Goal: Task Accomplishment & Management: Manage account settings

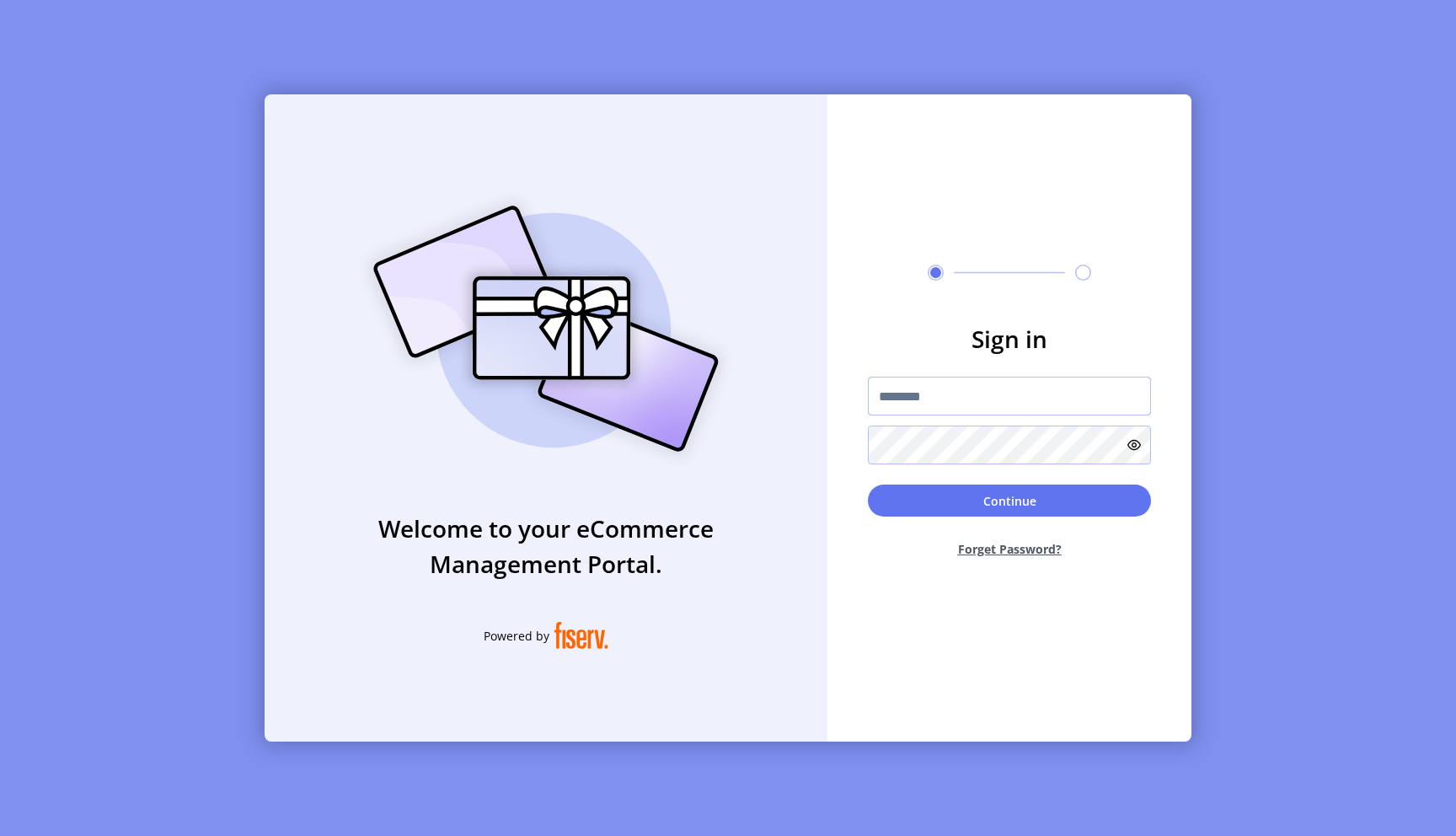
click at [980, 387] on input "text" at bounding box center [1009, 395] width 283 height 39
type input "*"
type input "**********"
click at [1023, 495] on button "Continue" at bounding box center [1009, 500] width 283 height 32
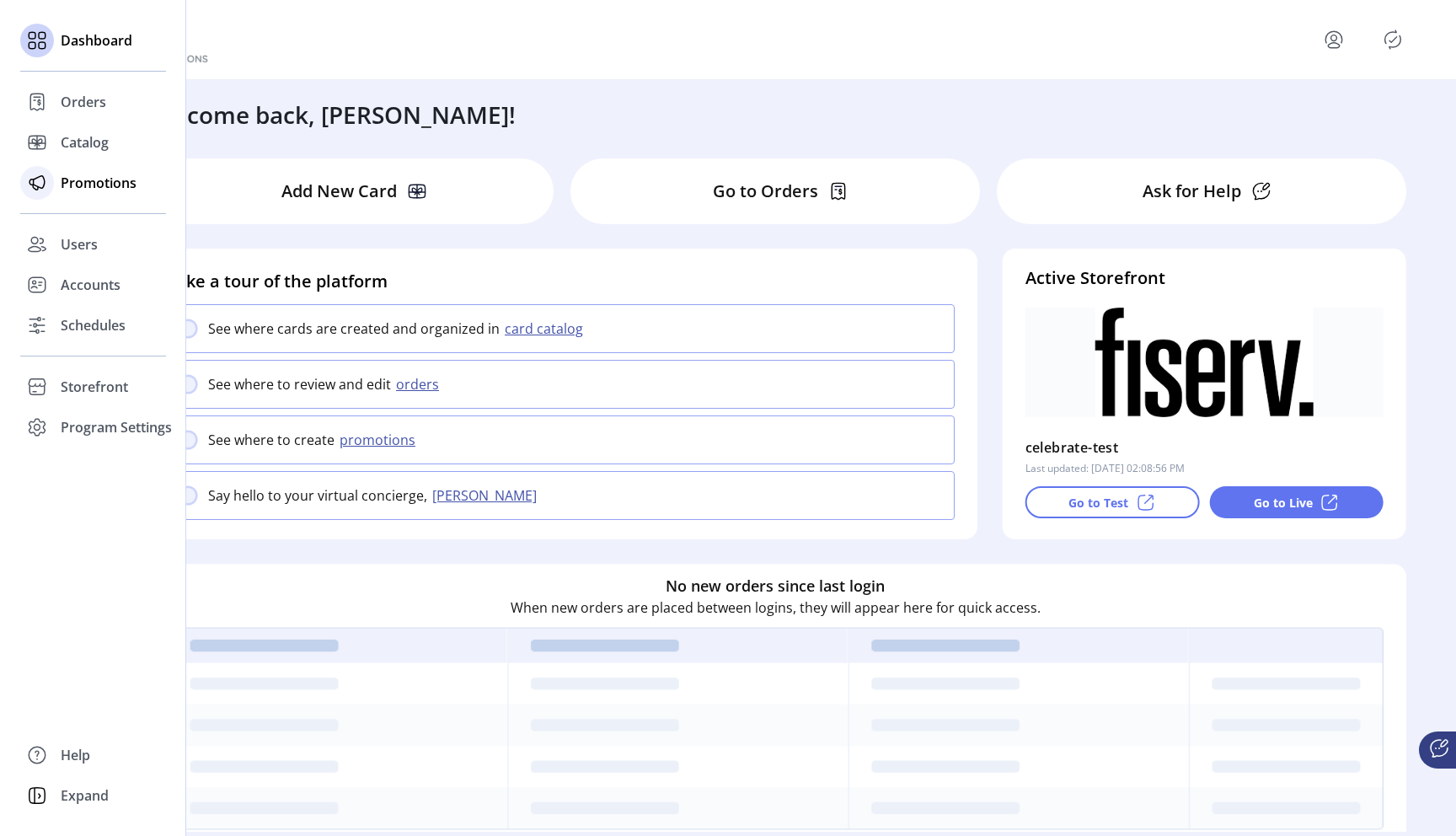
click at [84, 188] on span "Promotions" at bounding box center [98, 183] width 75 height 20
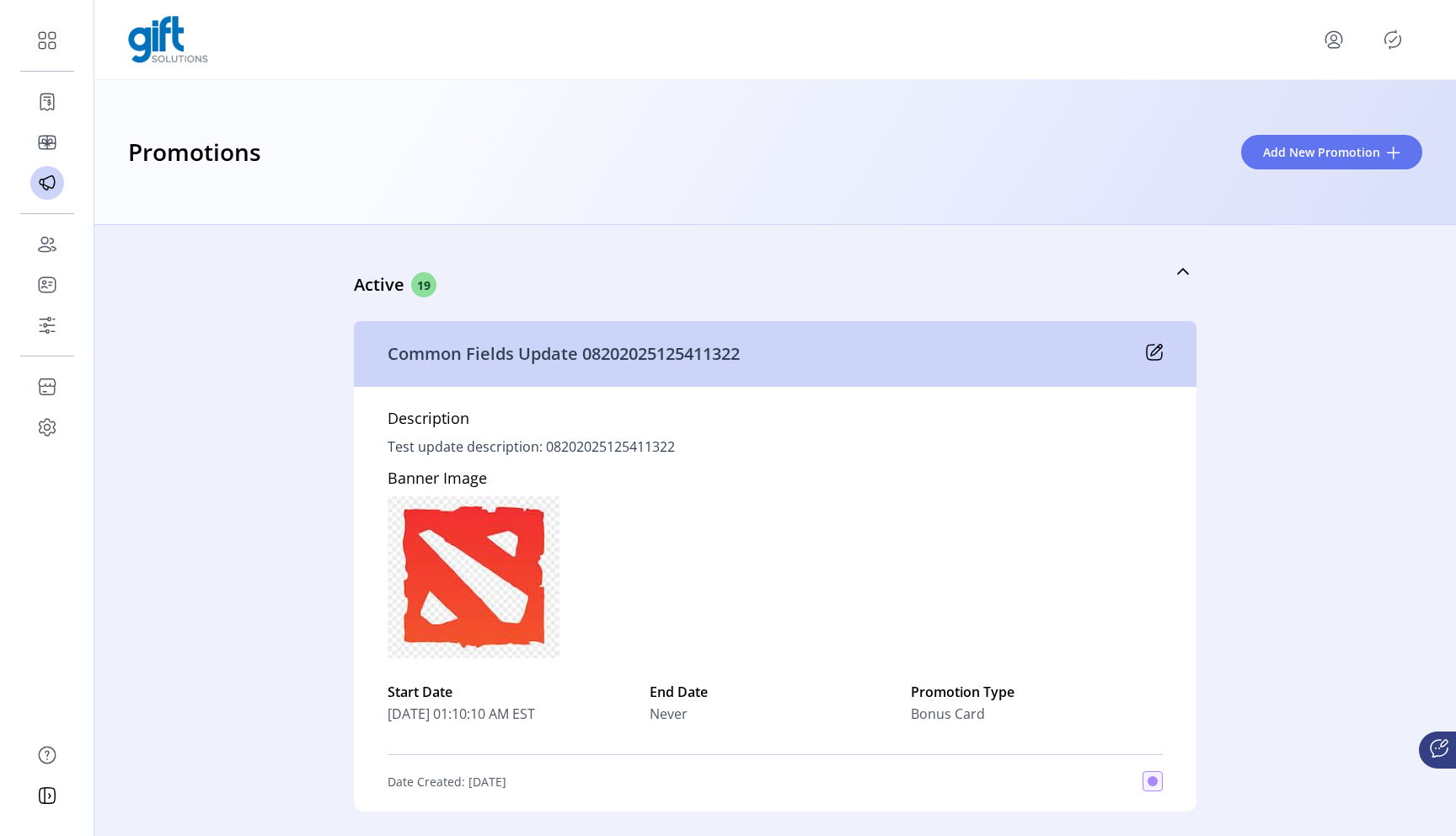
click at [507, 448] on p "Test update description: 08202025125411322" at bounding box center [530, 446] width 287 height 20
click at [546, 448] on p "Test update description: 08202025125411322" at bounding box center [530, 446] width 287 height 20
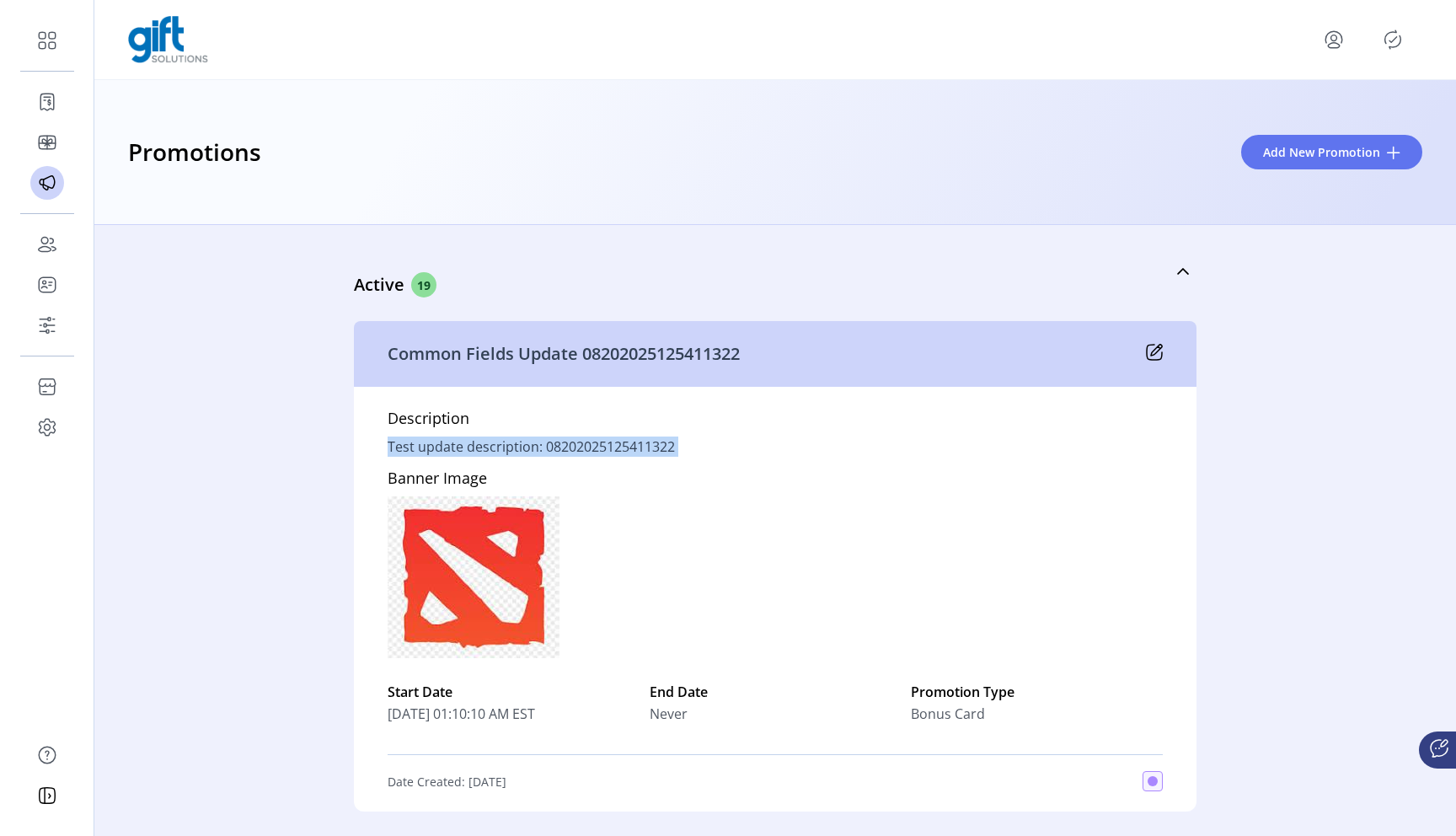
click at [546, 448] on p "Test update description: 08202025125411322" at bounding box center [530, 446] width 287 height 20
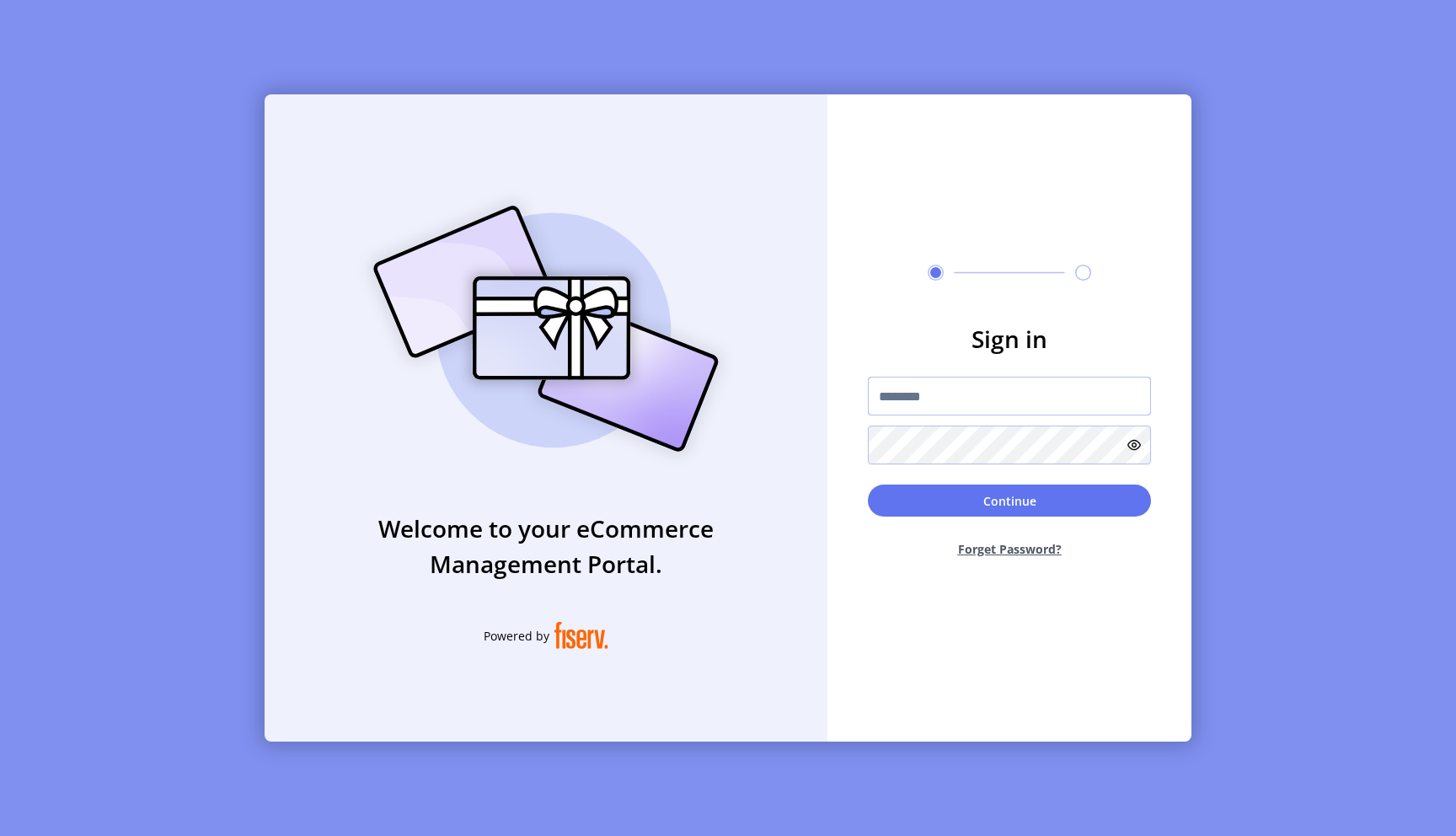
click at [951, 387] on input "text" at bounding box center [1009, 395] width 283 height 39
type input "**********"
click at [1029, 499] on button "Continue" at bounding box center [1009, 500] width 283 height 32
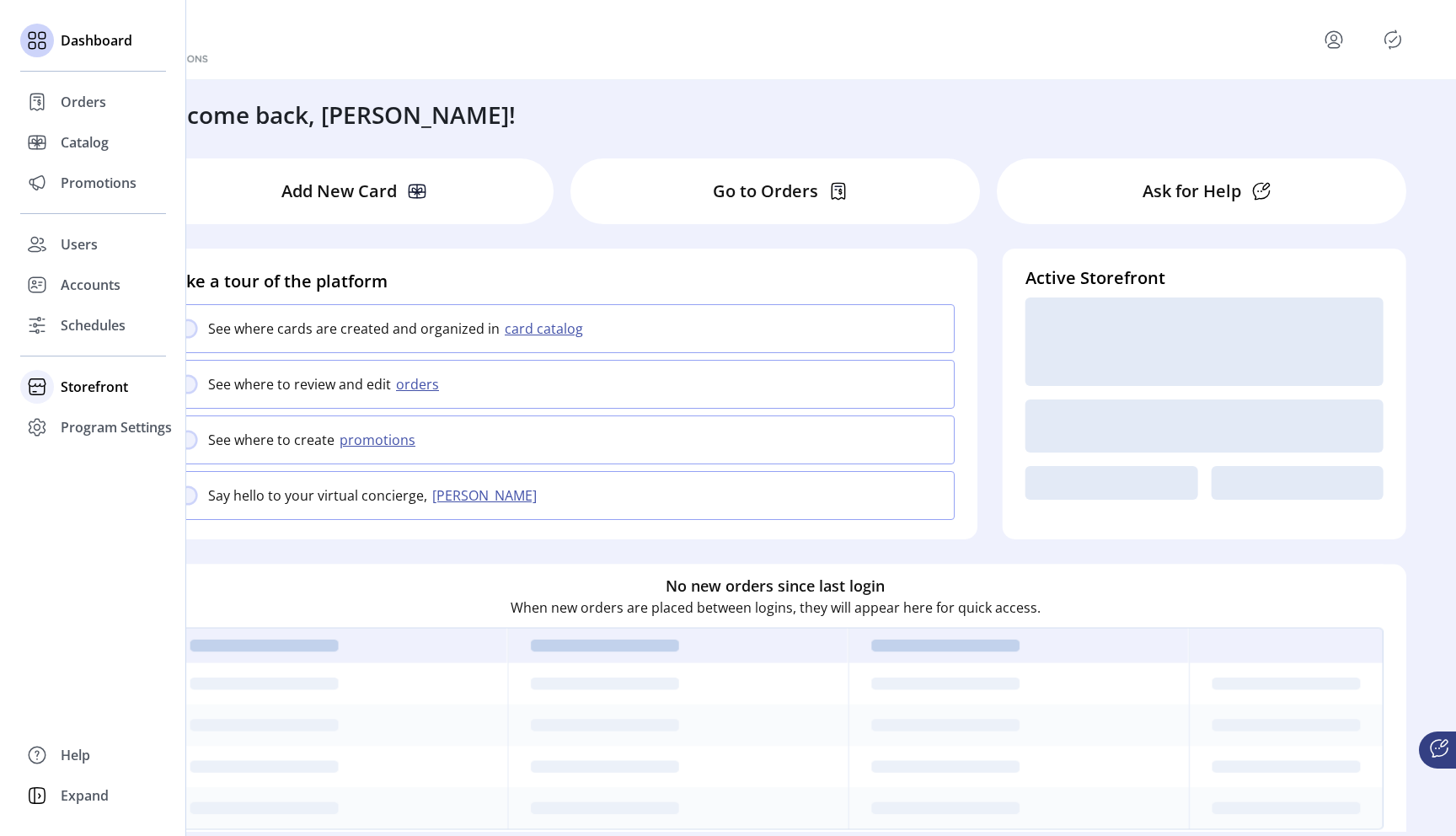
click at [95, 391] on span "Storefront" at bounding box center [94, 386] width 68 height 20
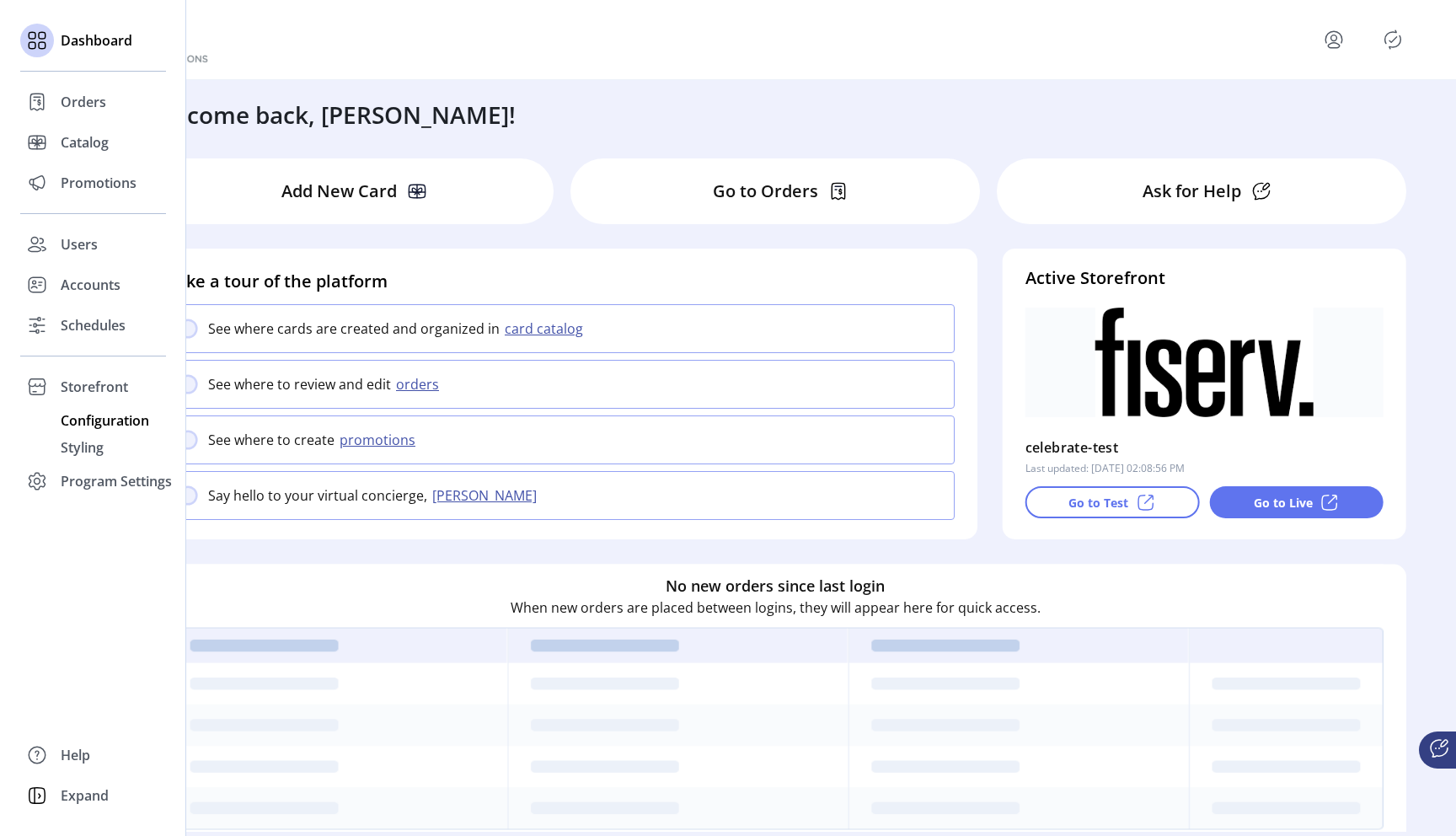
click at [113, 420] on span "Configuration" at bounding box center [104, 420] width 88 height 20
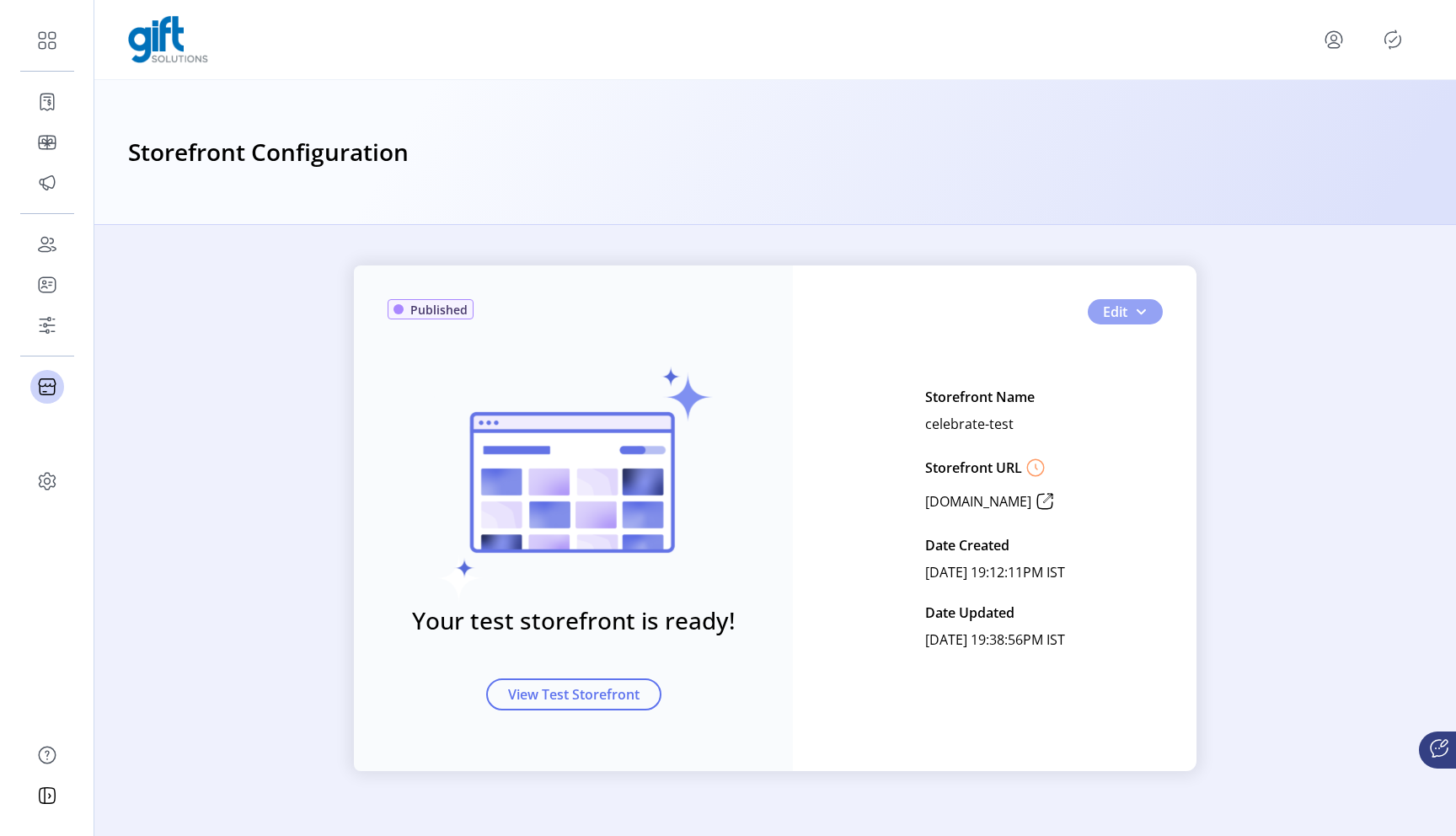
click at [1114, 322] on button "Edit" at bounding box center [1124, 311] width 74 height 25
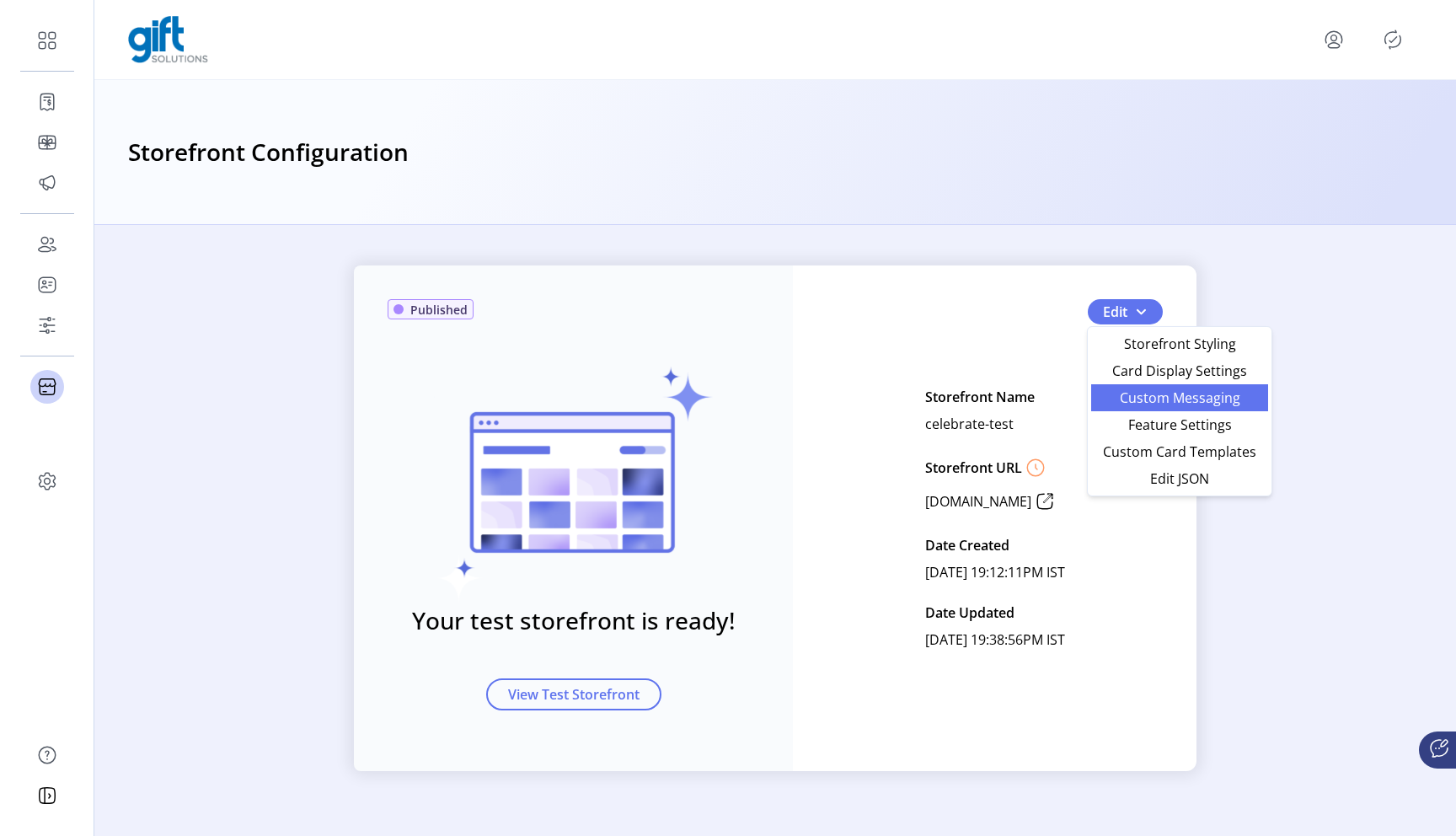
click at [1145, 399] on span "Custom Messaging" at bounding box center [1180, 398] width 157 height 14
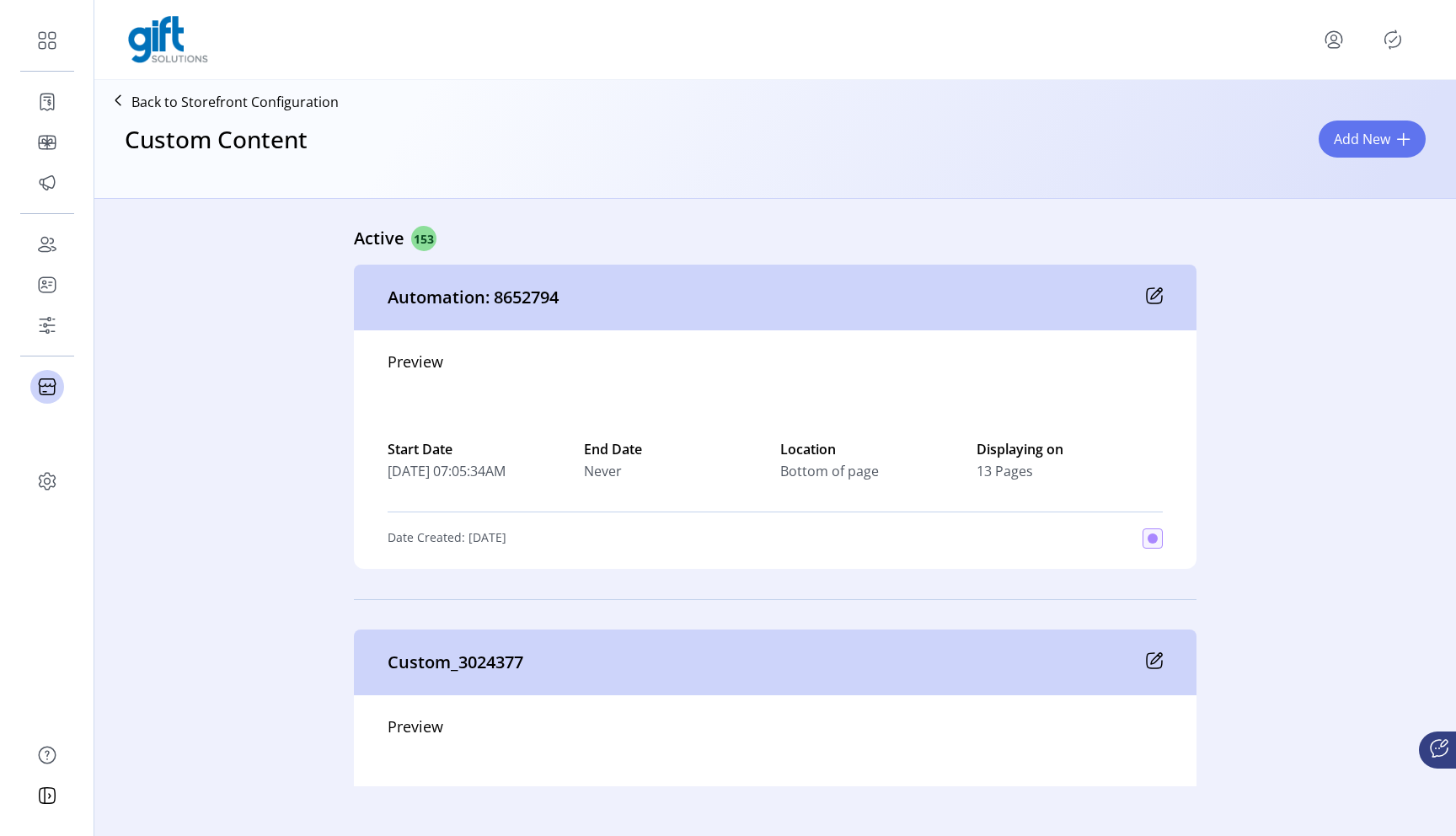
click at [1154, 378] on div "Preview Start Date [DATE] 07:05:34AM End Date Never Location Bottom of page Dis…" at bounding box center [775, 450] width 842 height 238
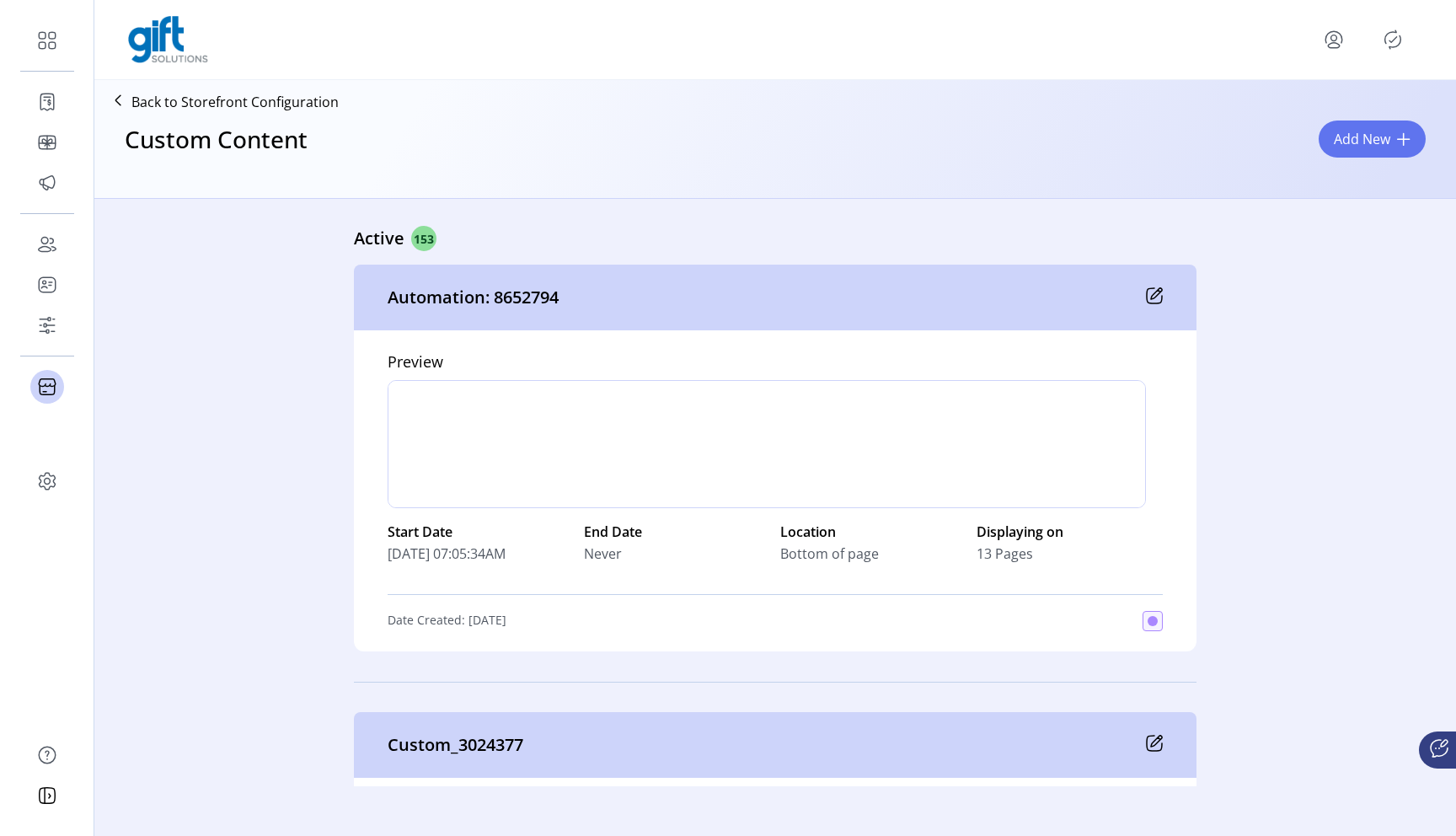
click at [1151, 736] on icon at bounding box center [1156, 741] width 11 height 11
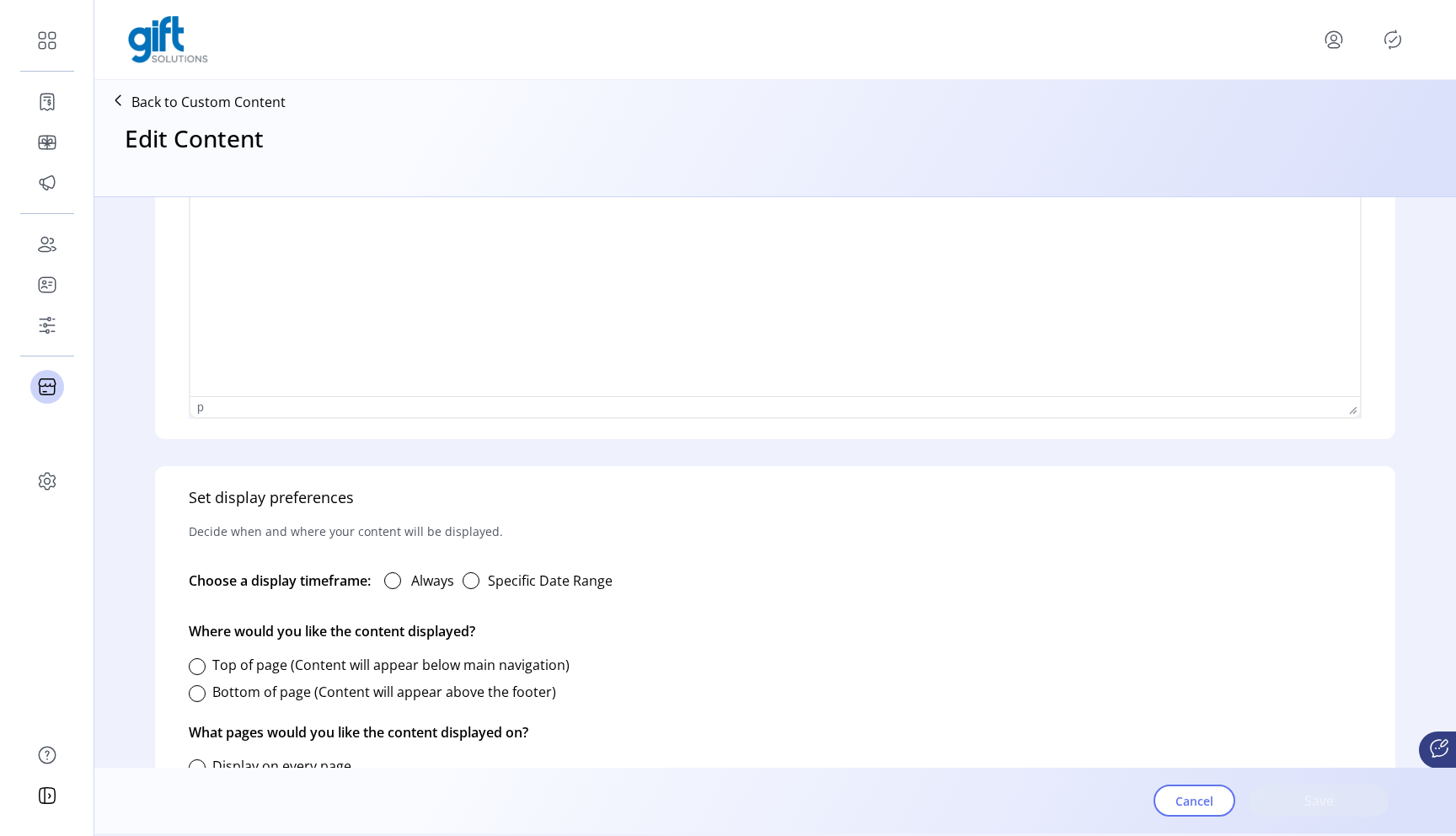
type input "**********"
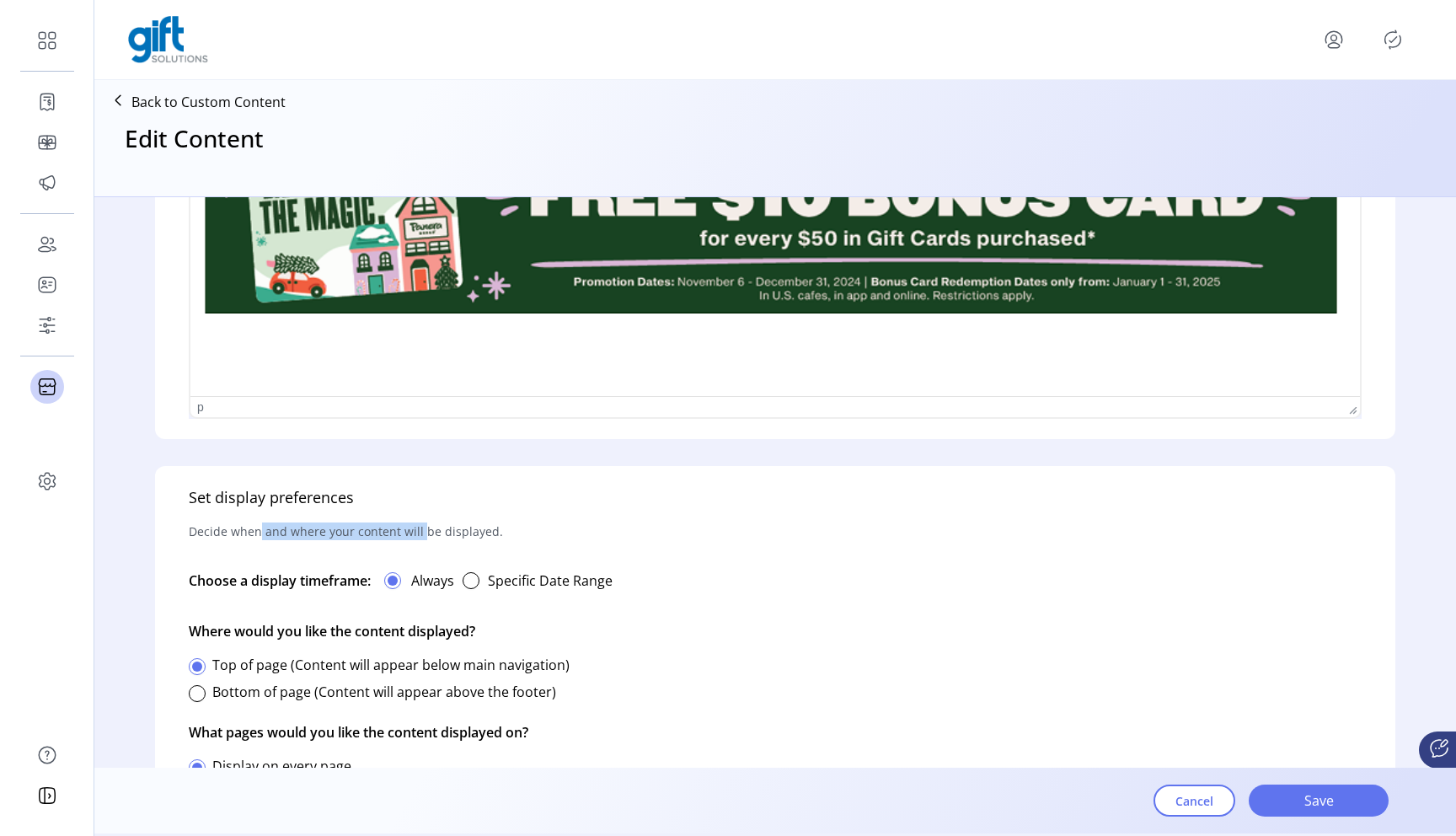
drag, startPoint x: 260, startPoint y: 532, endPoint x: 422, endPoint y: 530, distance: 162.0
click at [422, 530] on p "Decide when and where your content will be displayed." at bounding box center [346, 530] width 314 height 45
click at [470, 583] on div "button" at bounding box center [471, 580] width 17 height 17
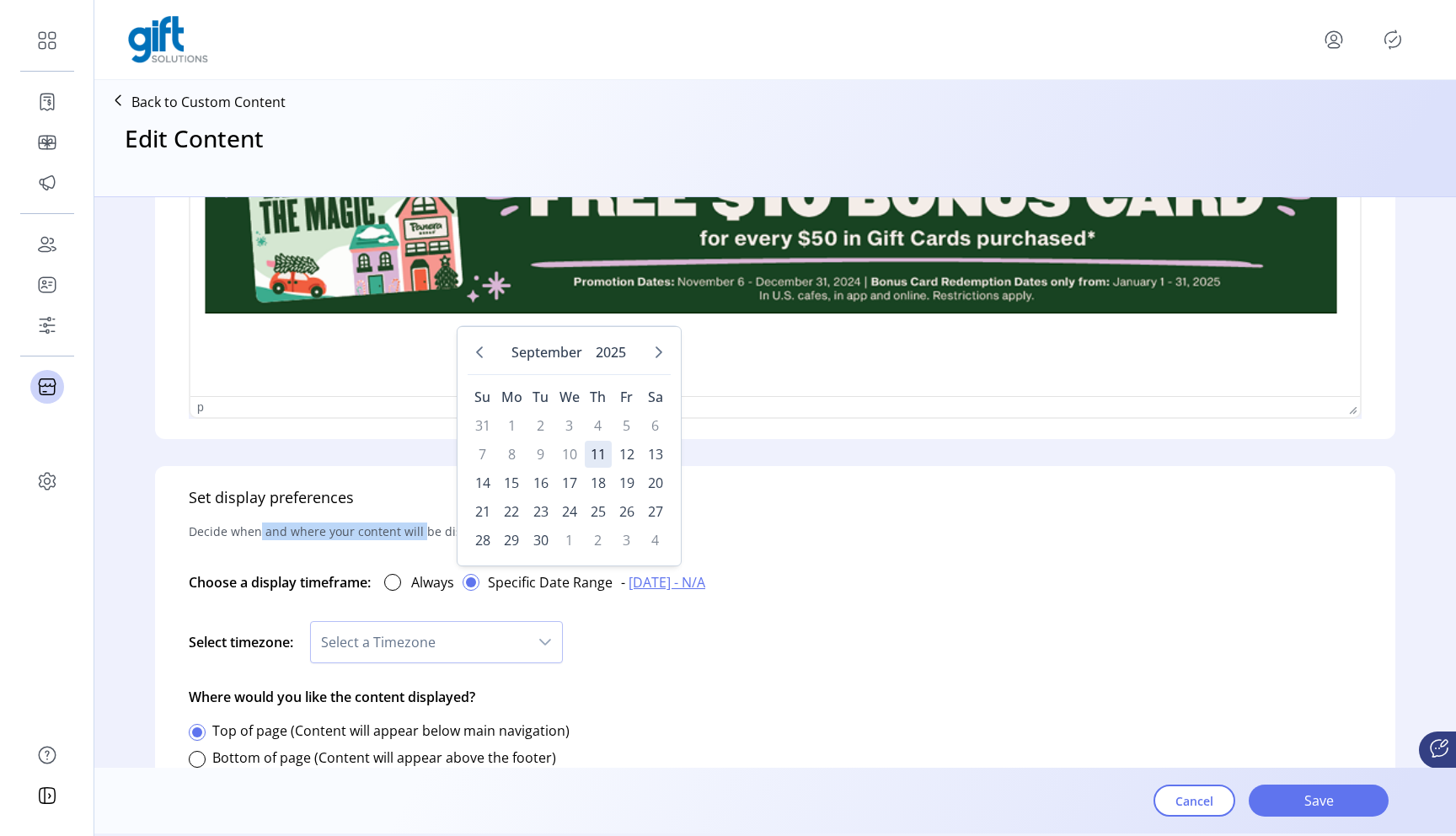
scroll to position [9, 5]
click at [399, 580] on div at bounding box center [392, 582] width 17 height 17
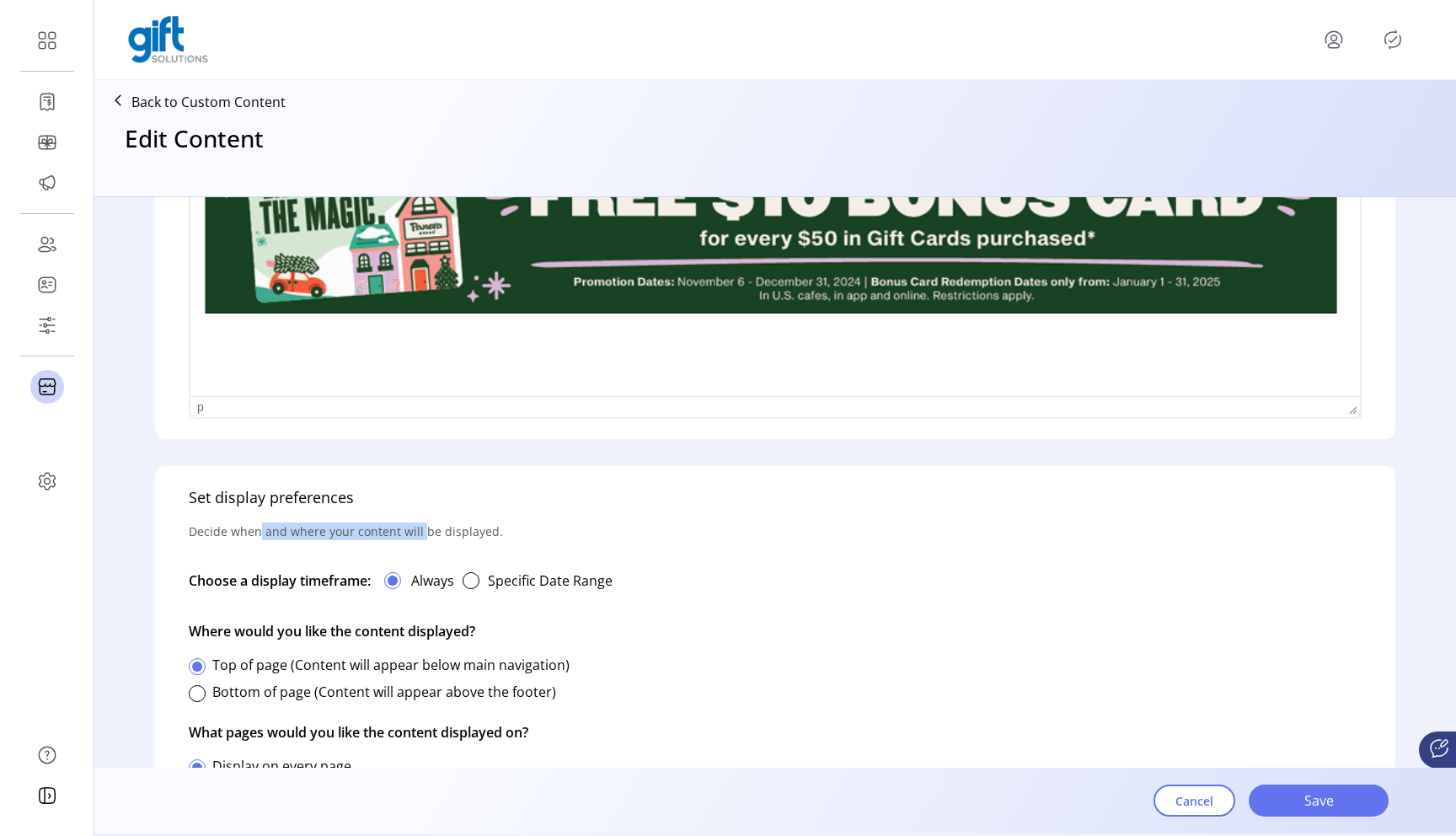
click at [359, 530] on p "Decide when and where your content will be displayed." at bounding box center [346, 530] width 314 height 45
click at [414, 530] on p "Decide when and where your content will be displayed." at bounding box center [346, 530] width 314 height 45
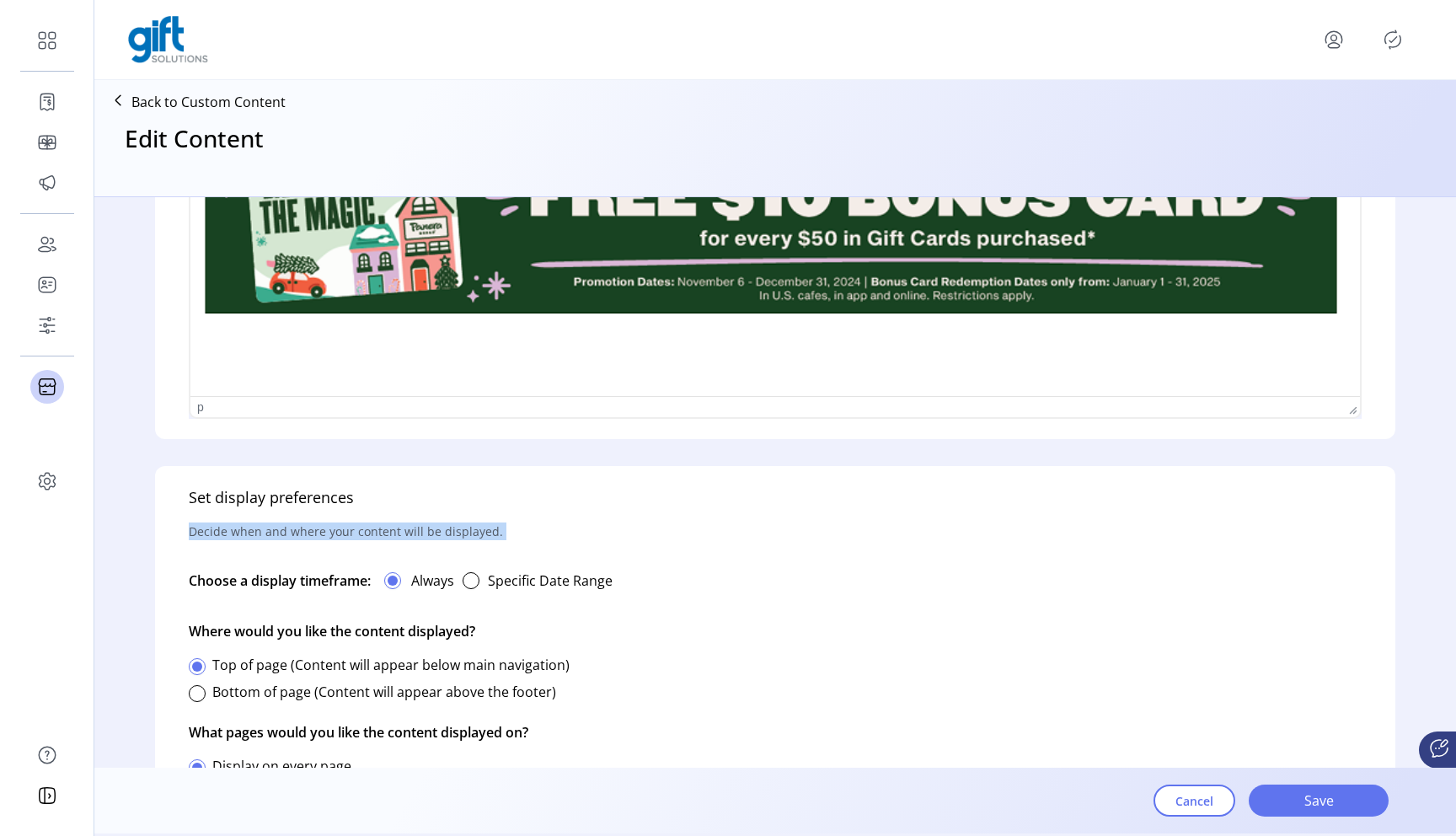
click at [414, 530] on p "Decide when and where your content will be displayed." at bounding box center [346, 530] width 314 height 45
click at [396, 531] on p "Decide when and where your content will be displayed." at bounding box center [346, 530] width 314 height 45
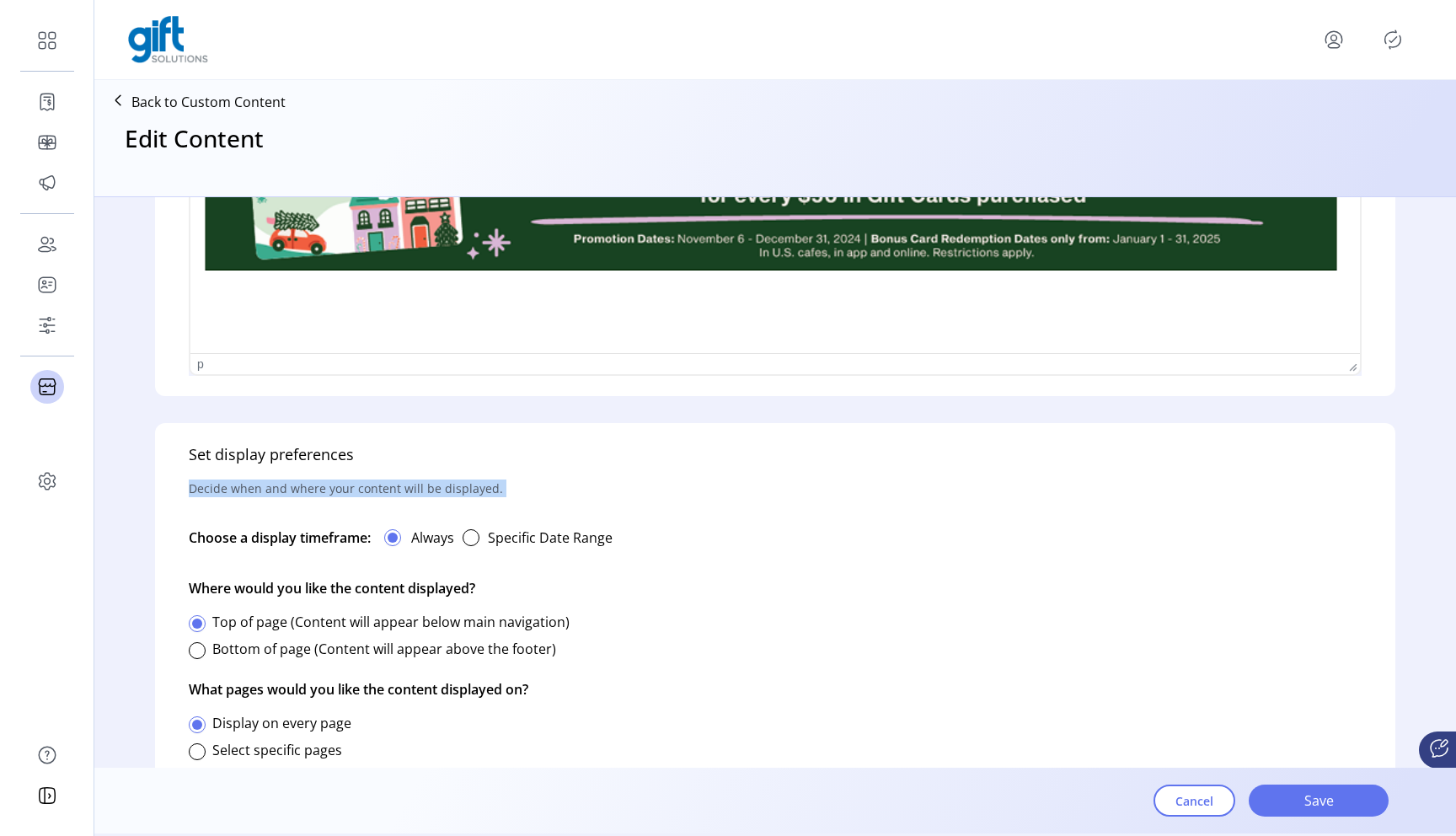
scroll to position [677, 0]
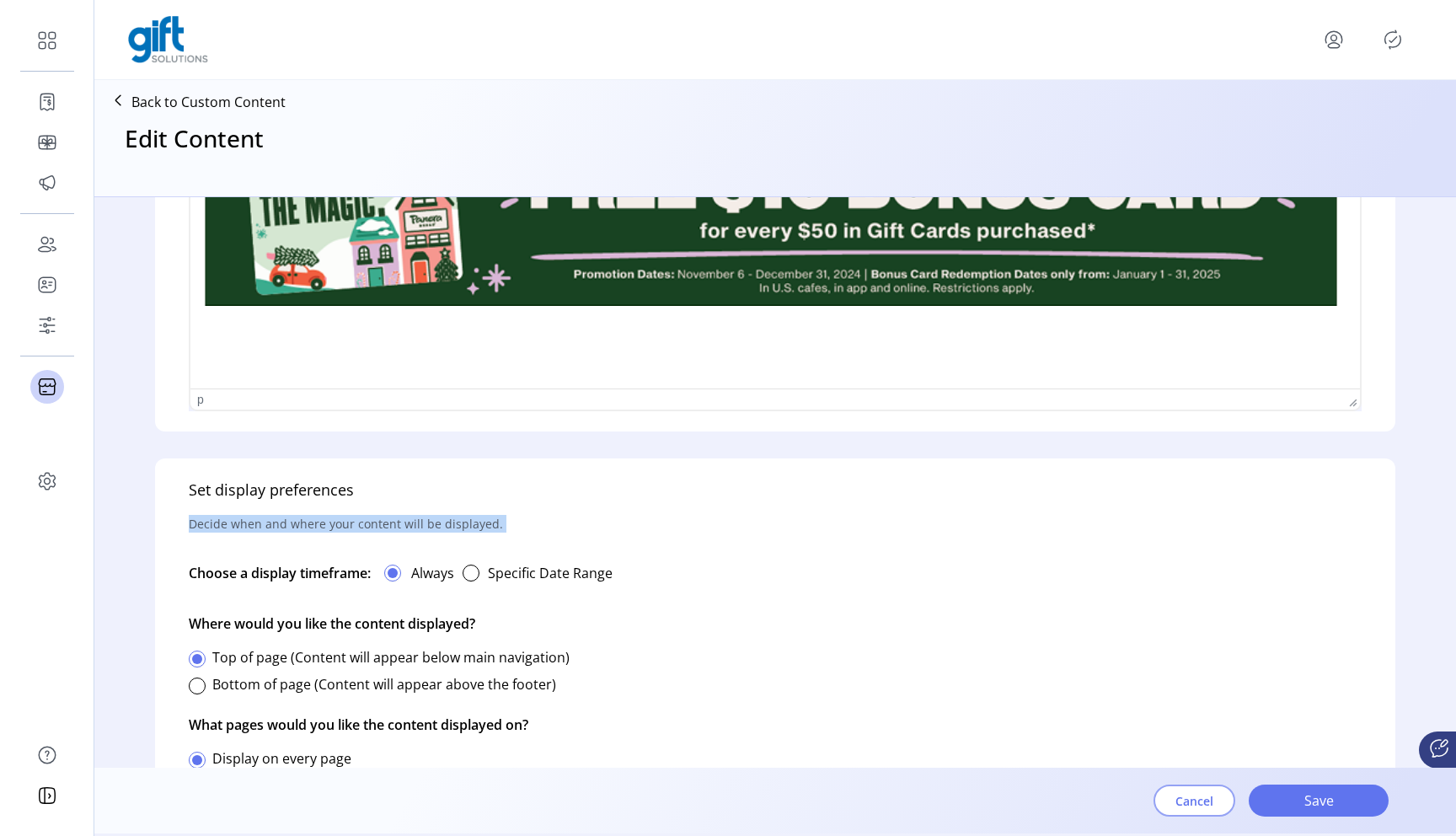
click at [1189, 809] on button "Cancel" at bounding box center [1194, 800] width 81 height 32
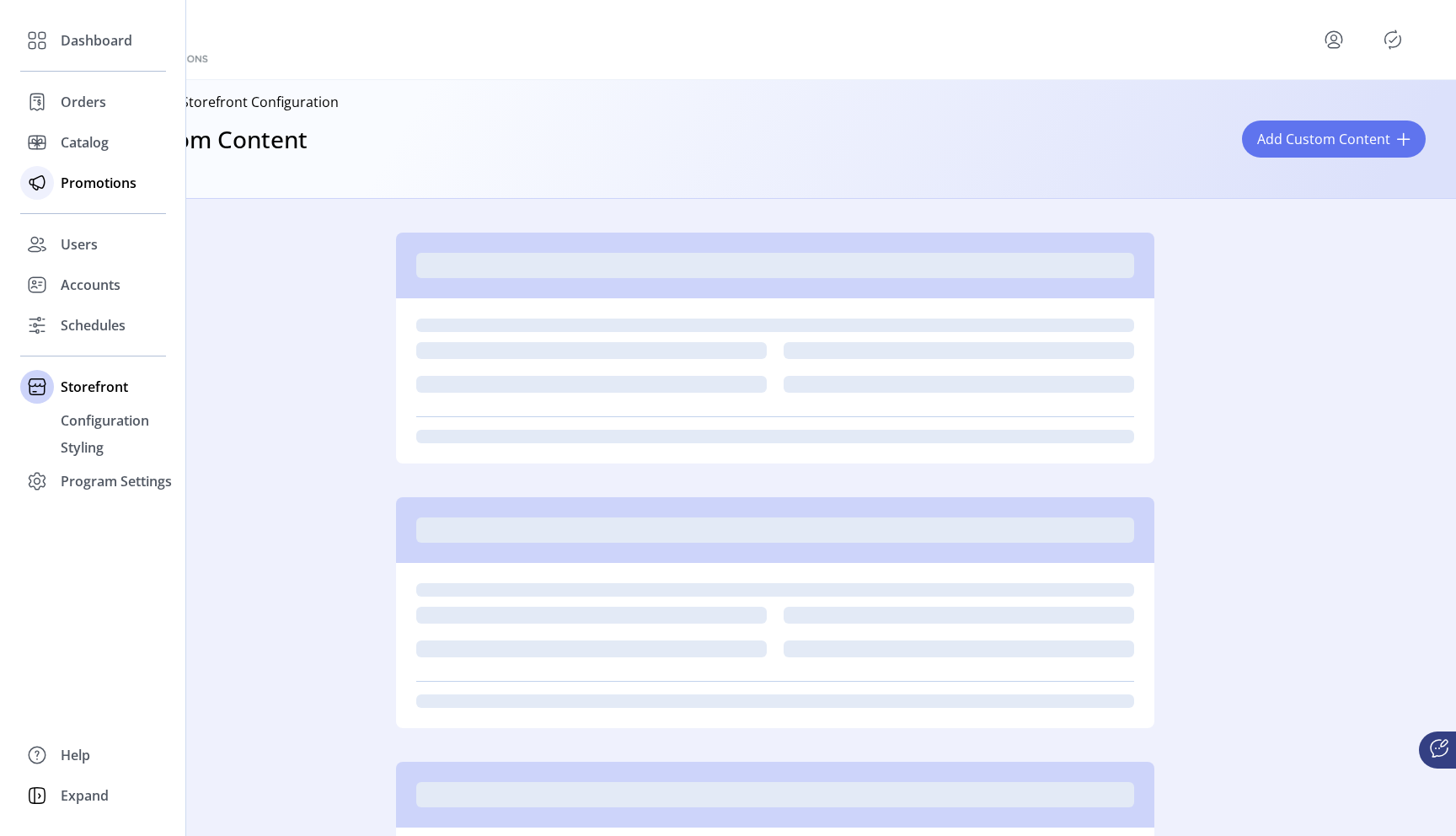
click at [92, 195] on div "Promotions" at bounding box center [92, 183] width 146 height 41
click at [106, 192] on span "Promotions" at bounding box center [98, 183] width 75 height 20
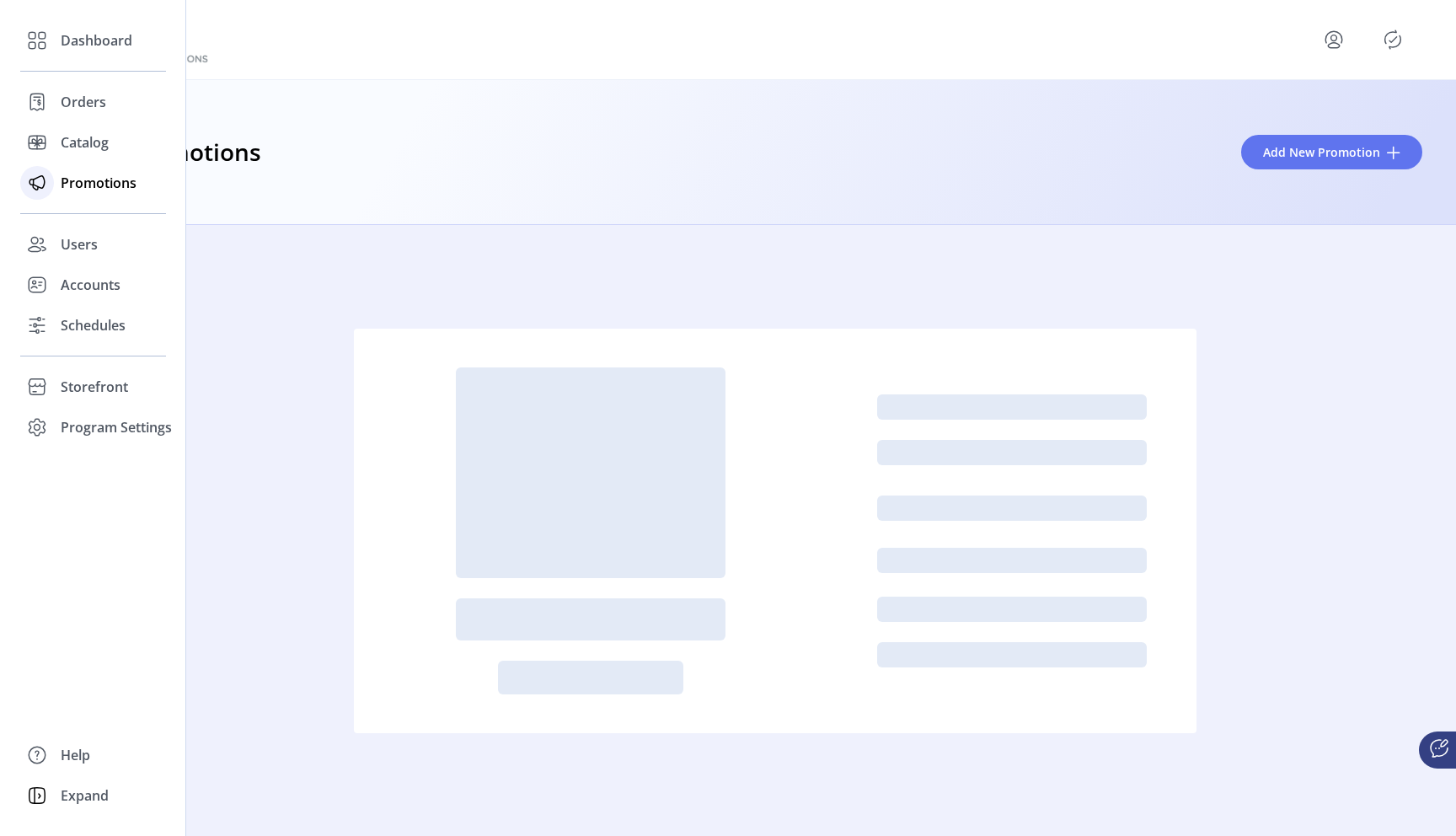
click at [127, 188] on span "Promotions" at bounding box center [98, 183] width 75 height 20
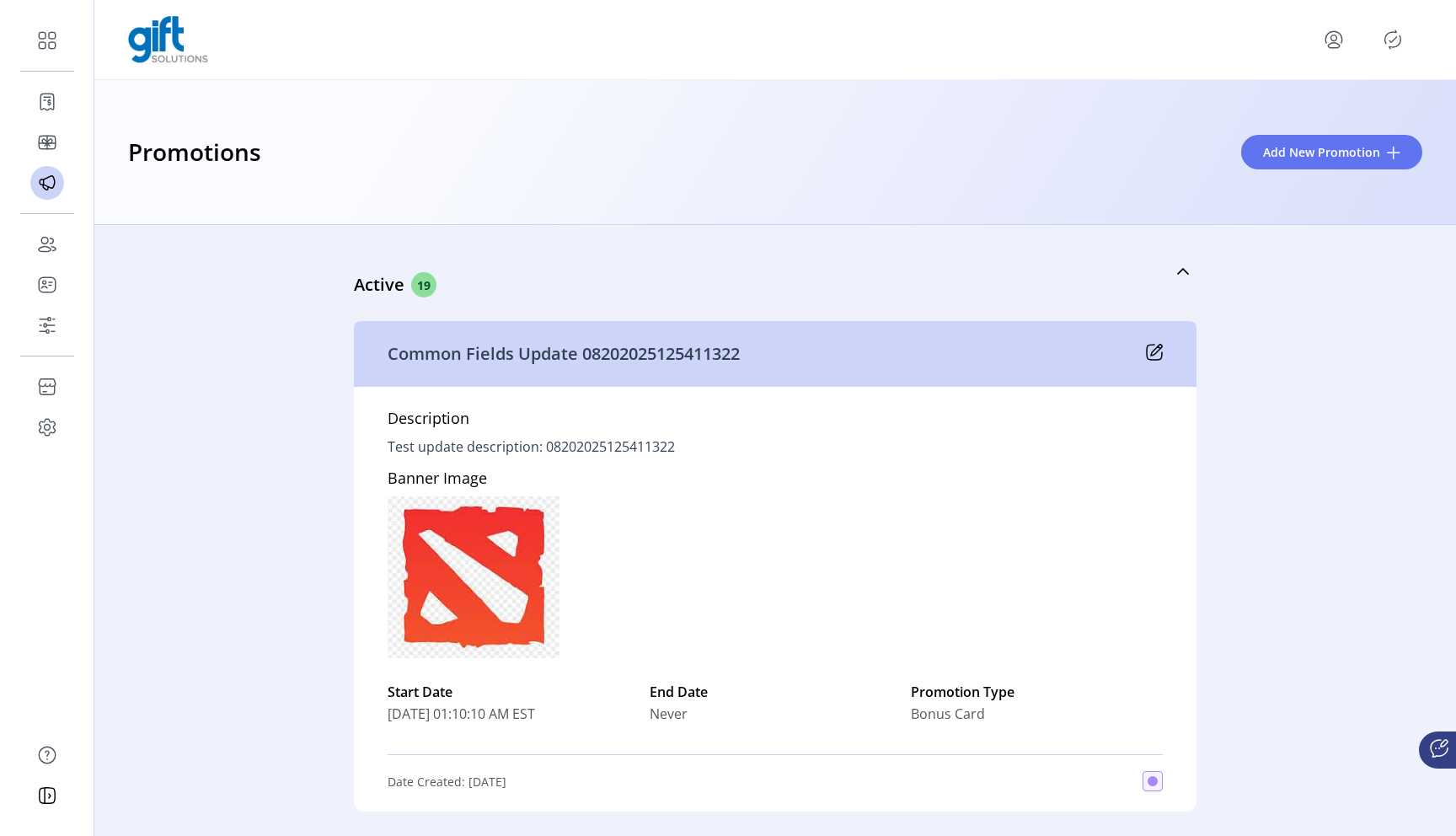
click at [1158, 341] on div "Common Fields Update 08202025125411322" at bounding box center [775, 353] width 842 height 66
click at [1153, 359] on icon at bounding box center [1154, 351] width 15 height 15
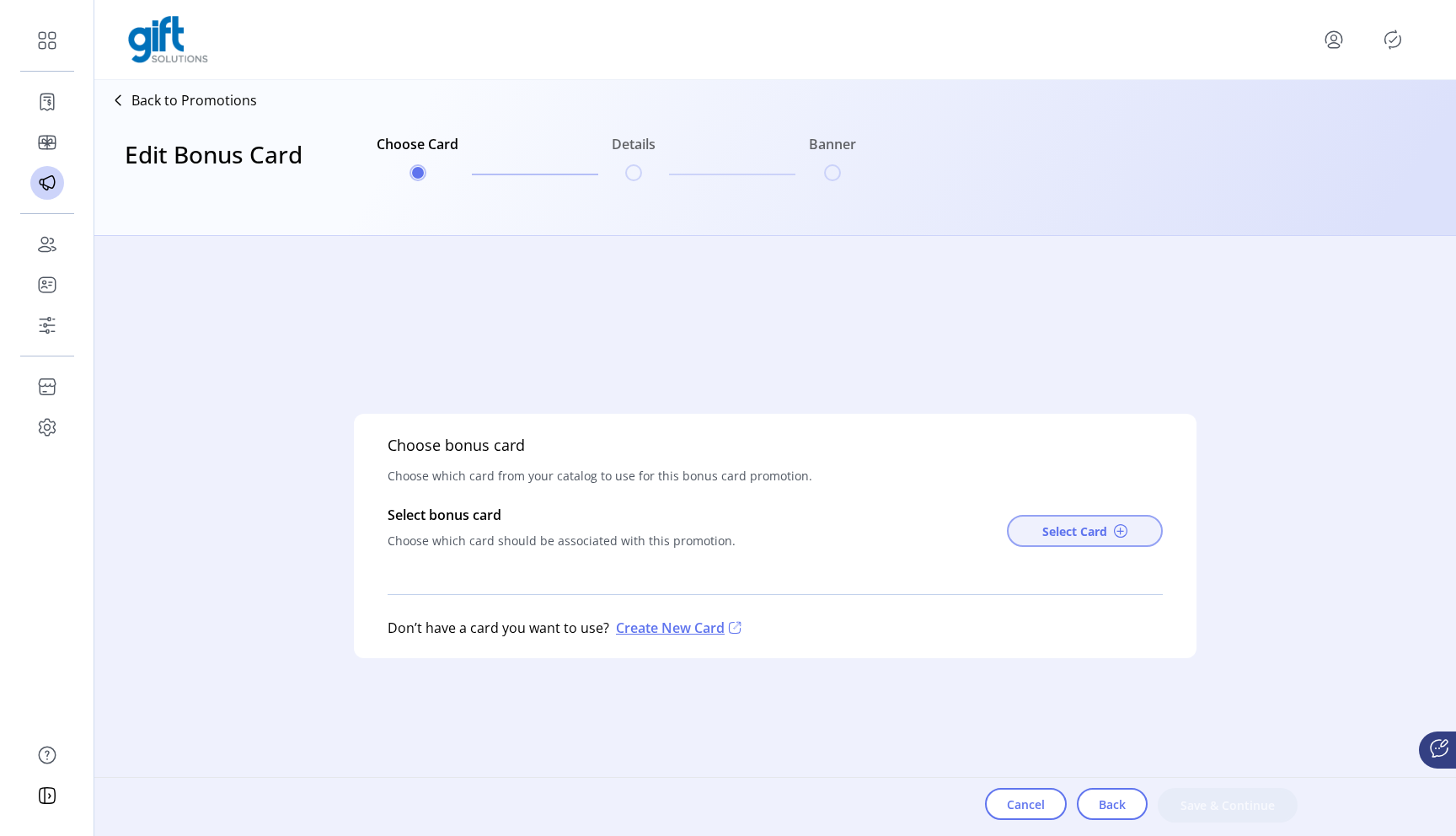
click at [1077, 539] on button "Select Card" at bounding box center [1085, 530] width 156 height 32
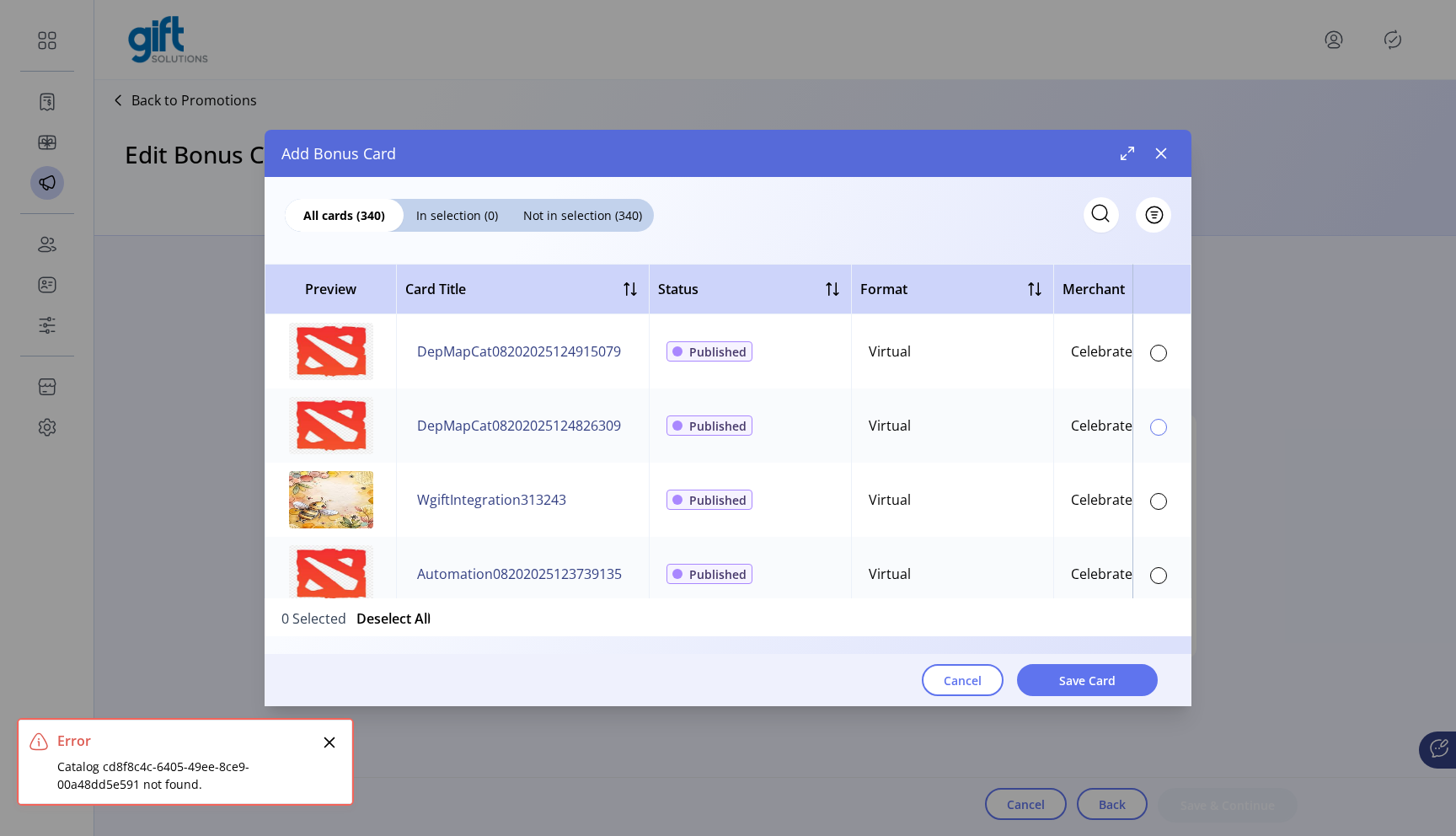
click at [1150, 430] on div at bounding box center [1158, 427] width 17 height 17
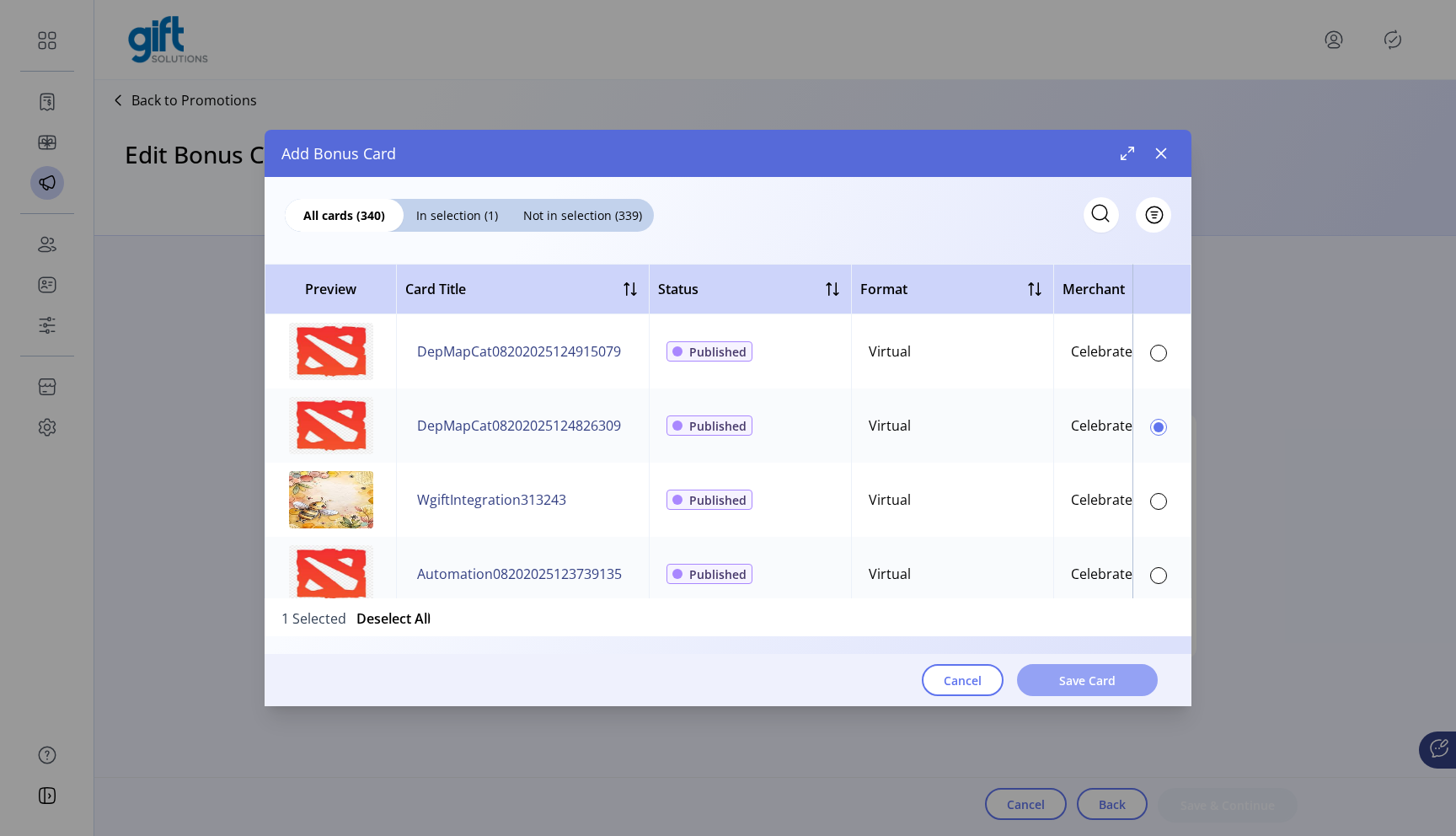
click at [1119, 678] on button "Save Card" at bounding box center [1088, 679] width 141 height 32
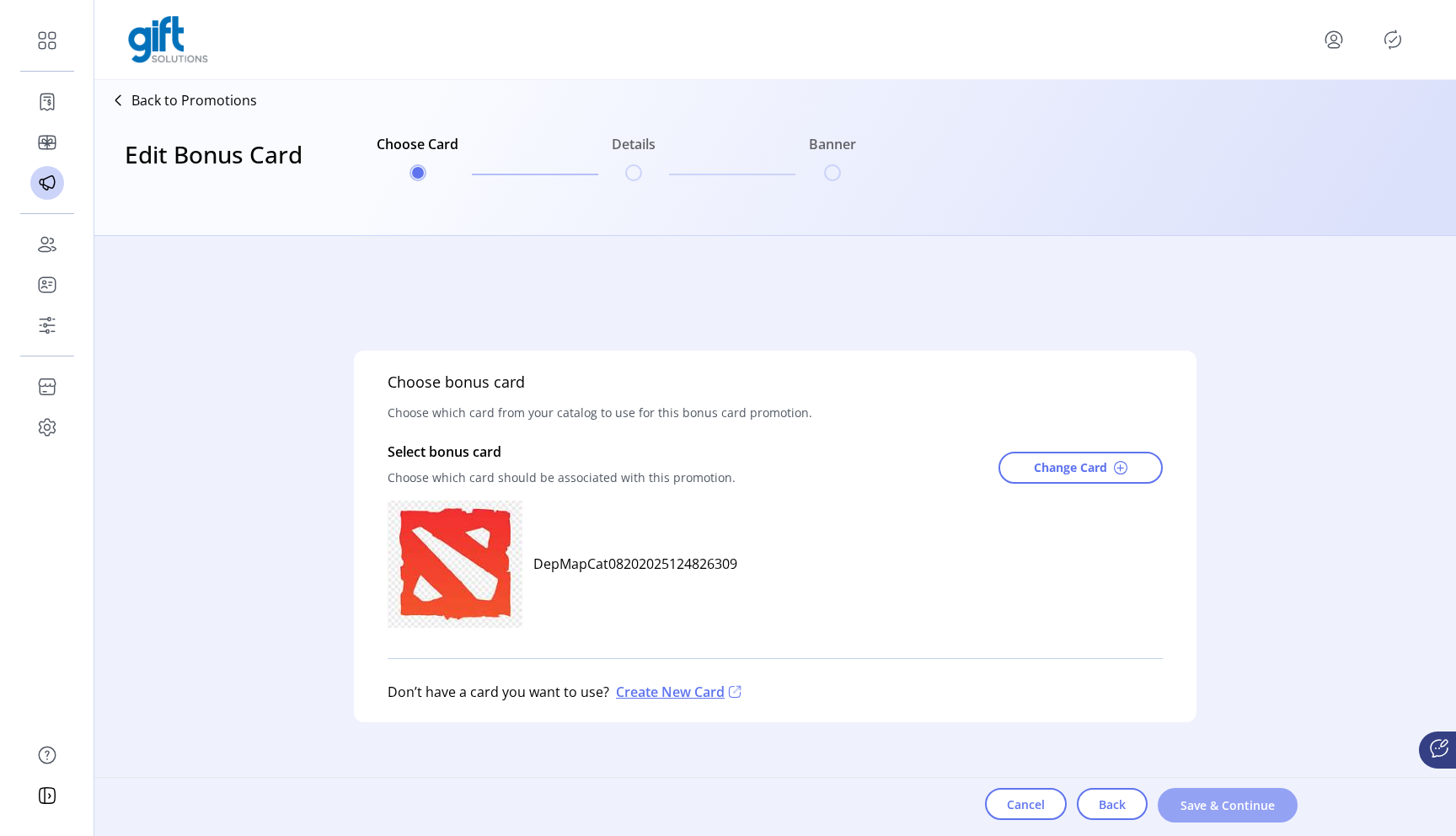
click at [1237, 810] on span "Save & Continue" at bounding box center [1228, 805] width 96 height 18
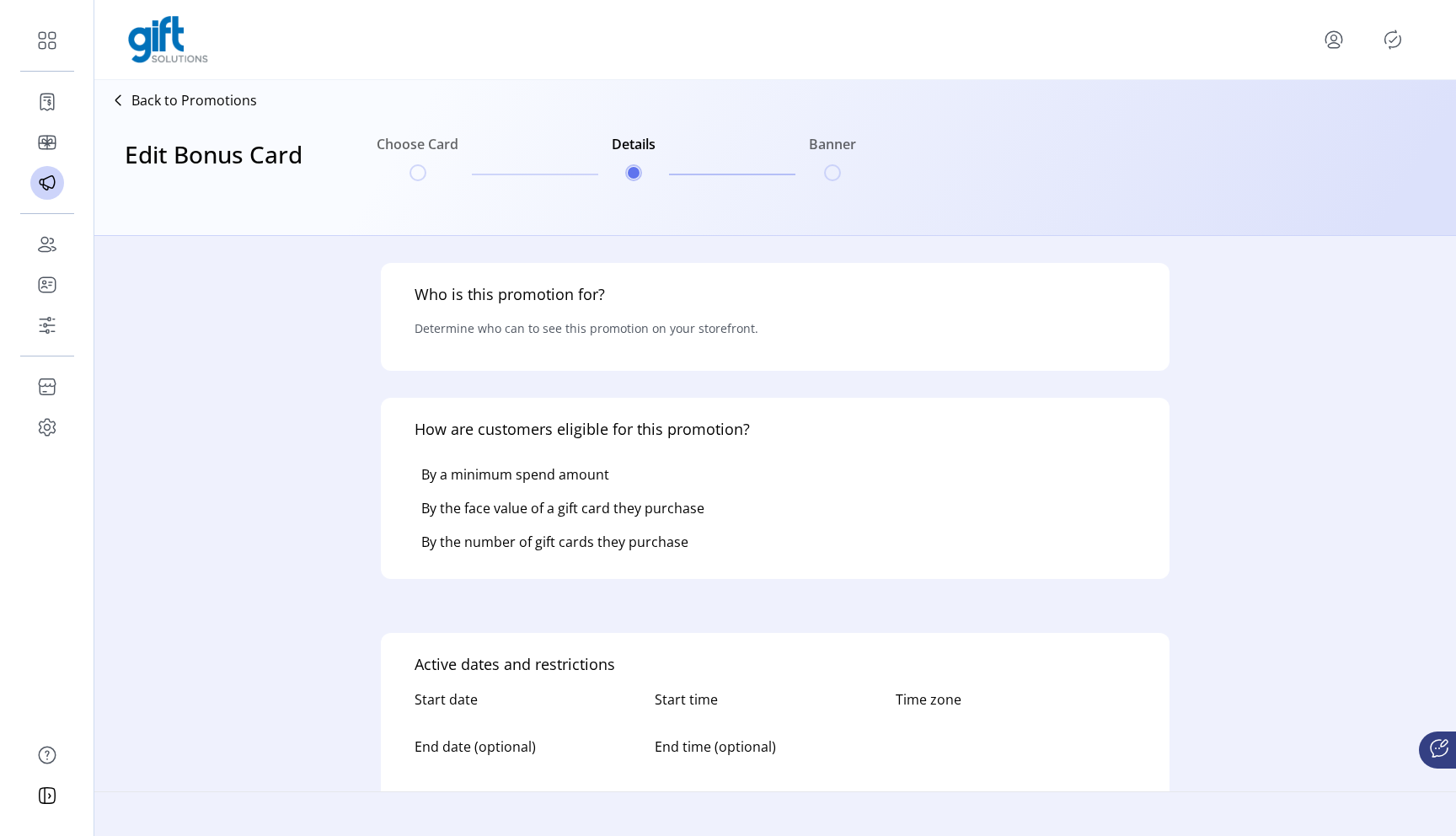
type input "**********"
type textarea "**********"
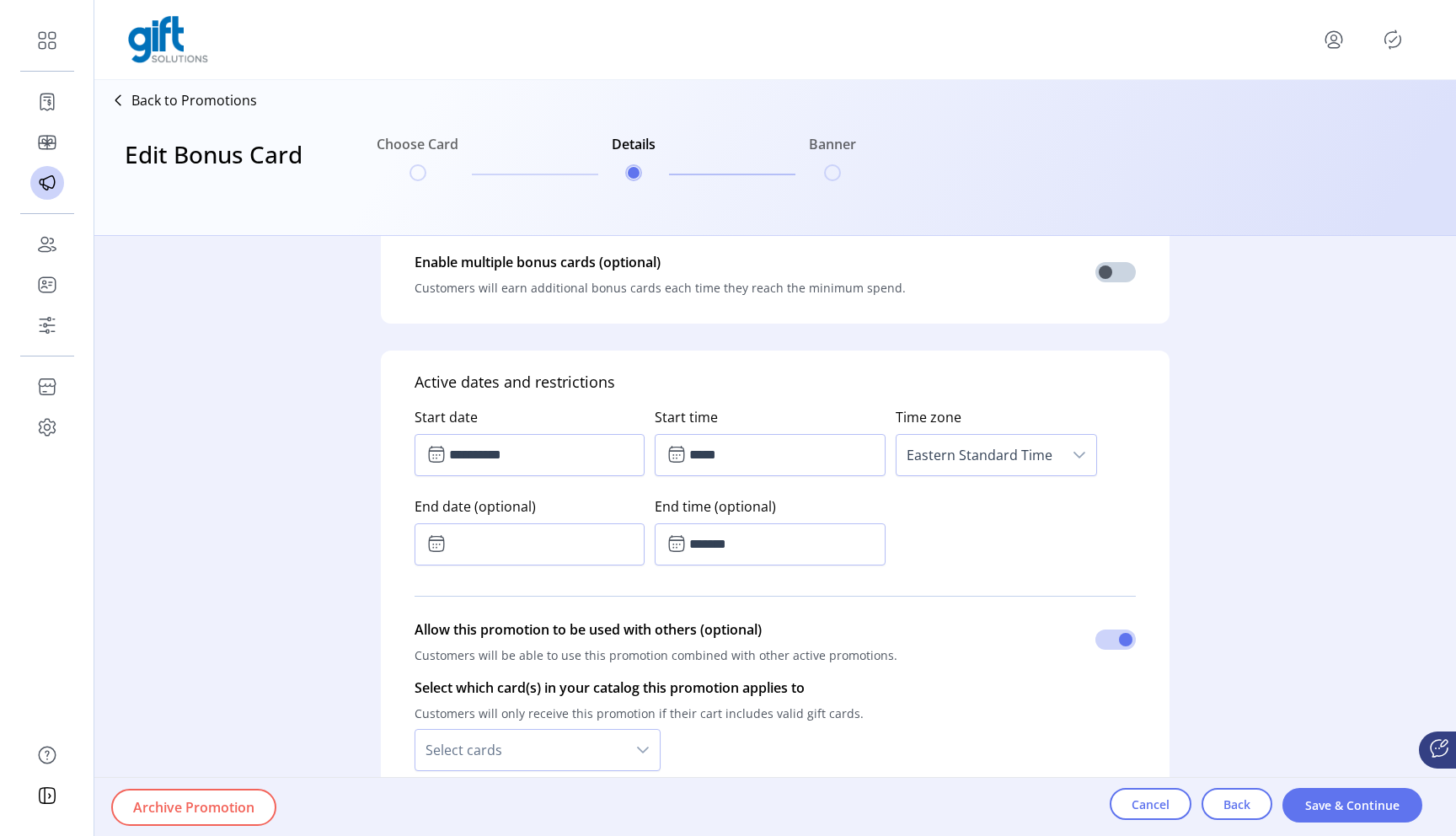
scroll to position [948, 0]
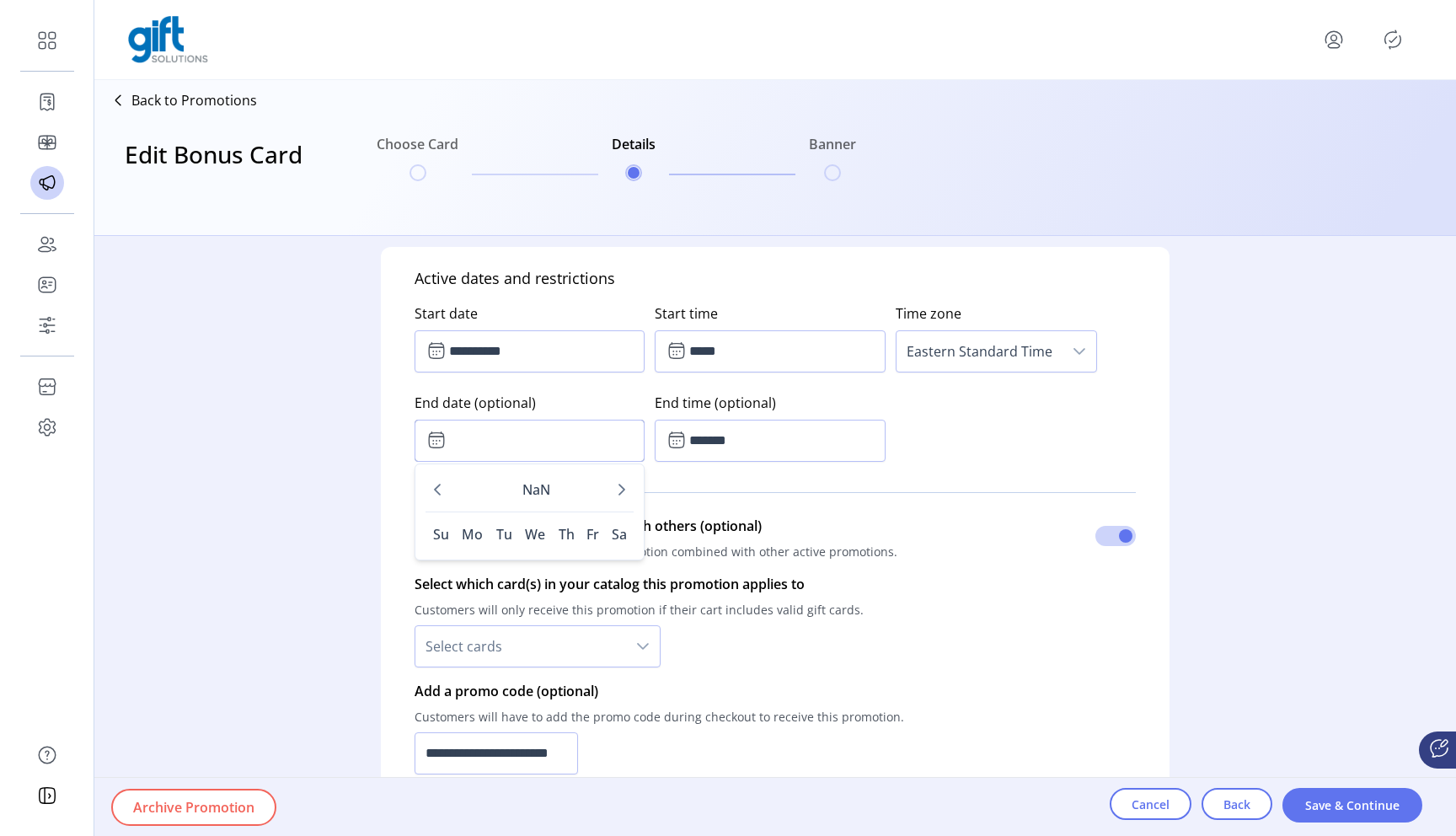
click at [594, 453] on input "text" at bounding box center [529, 440] width 230 height 42
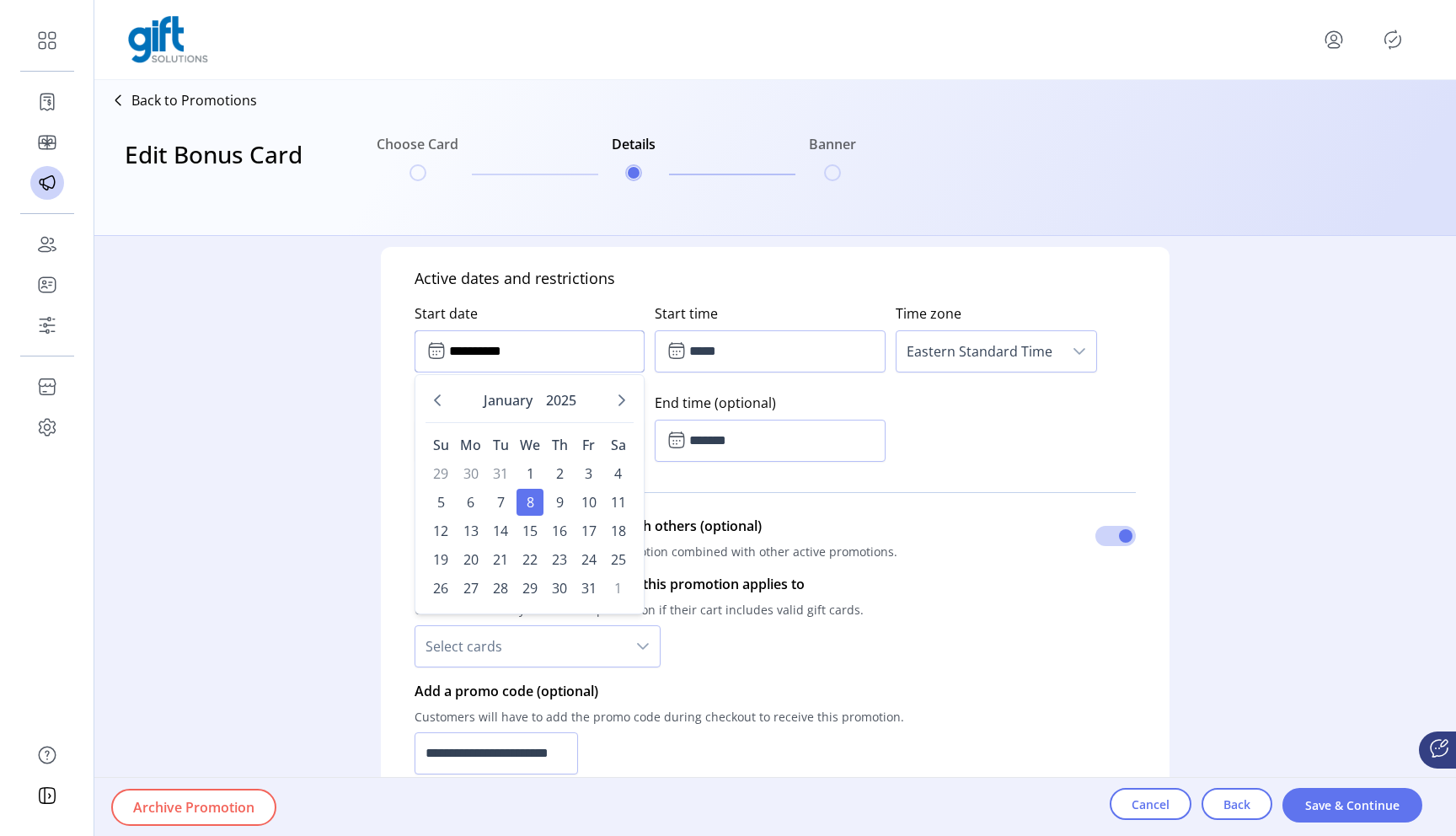
click at [555, 351] on input "**********" at bounding box center [529, 351] width 230 height 42
click at [727, 354] on input "*****" at bounding box center [770, 351] width 230 height 42
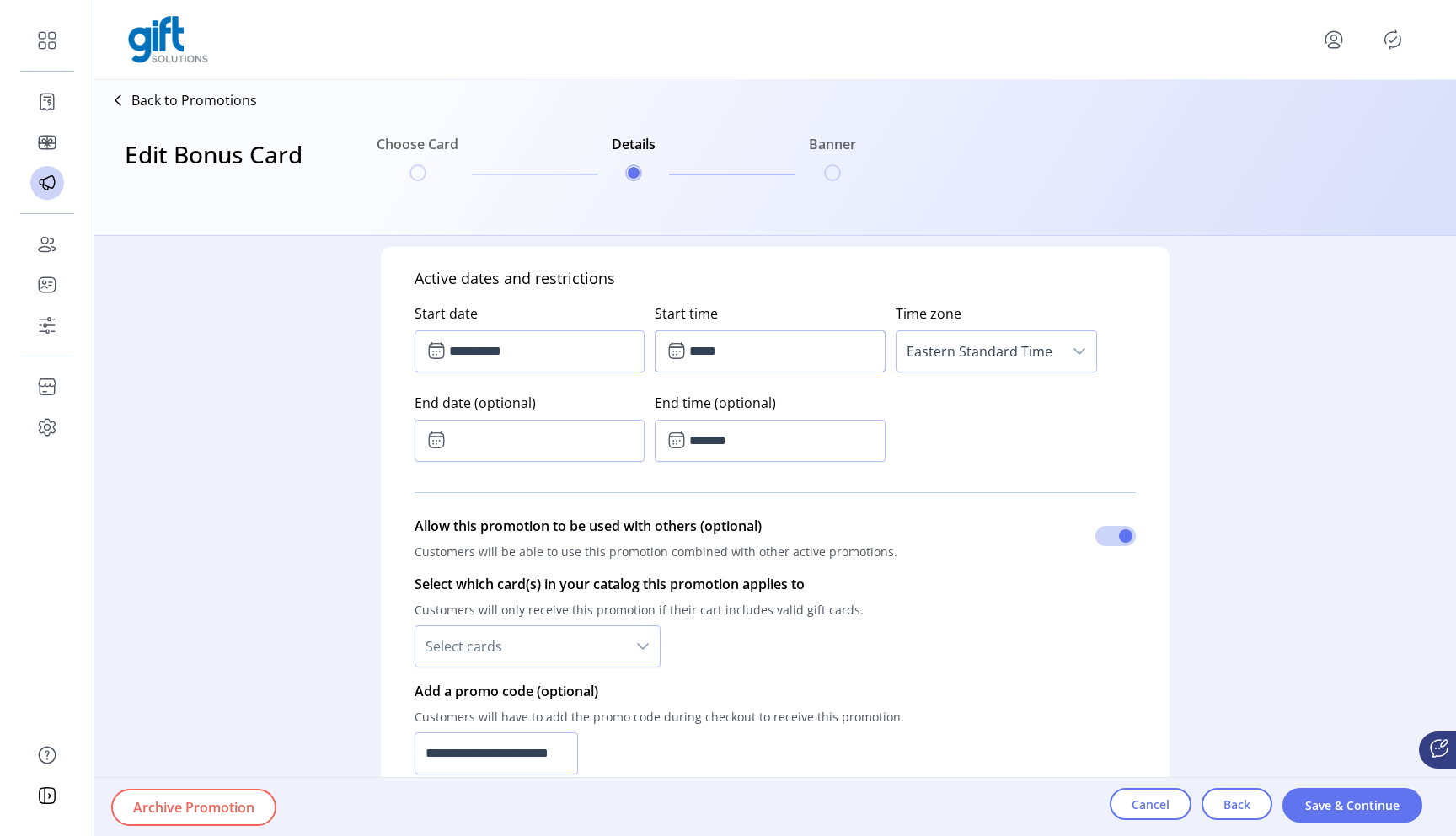
click at [779, 293] on div "Start time ***** 0 1 : 10" at bounding box center [775, 335] width 240 height 89
drag, startPoint x: 742, startPoint y: 444, endPoint x: 846, endPoint y: 460, distance: 105.2
click at [742, 444] on input "*******" at bounding box center [770, 440] width 230 height 42
click at [946, 474] on p-divider at bounding box center [775, 492] width 721 height 48
click at [762, 435] on input "*******" at bounding box center [770, 440] width 230 height 42
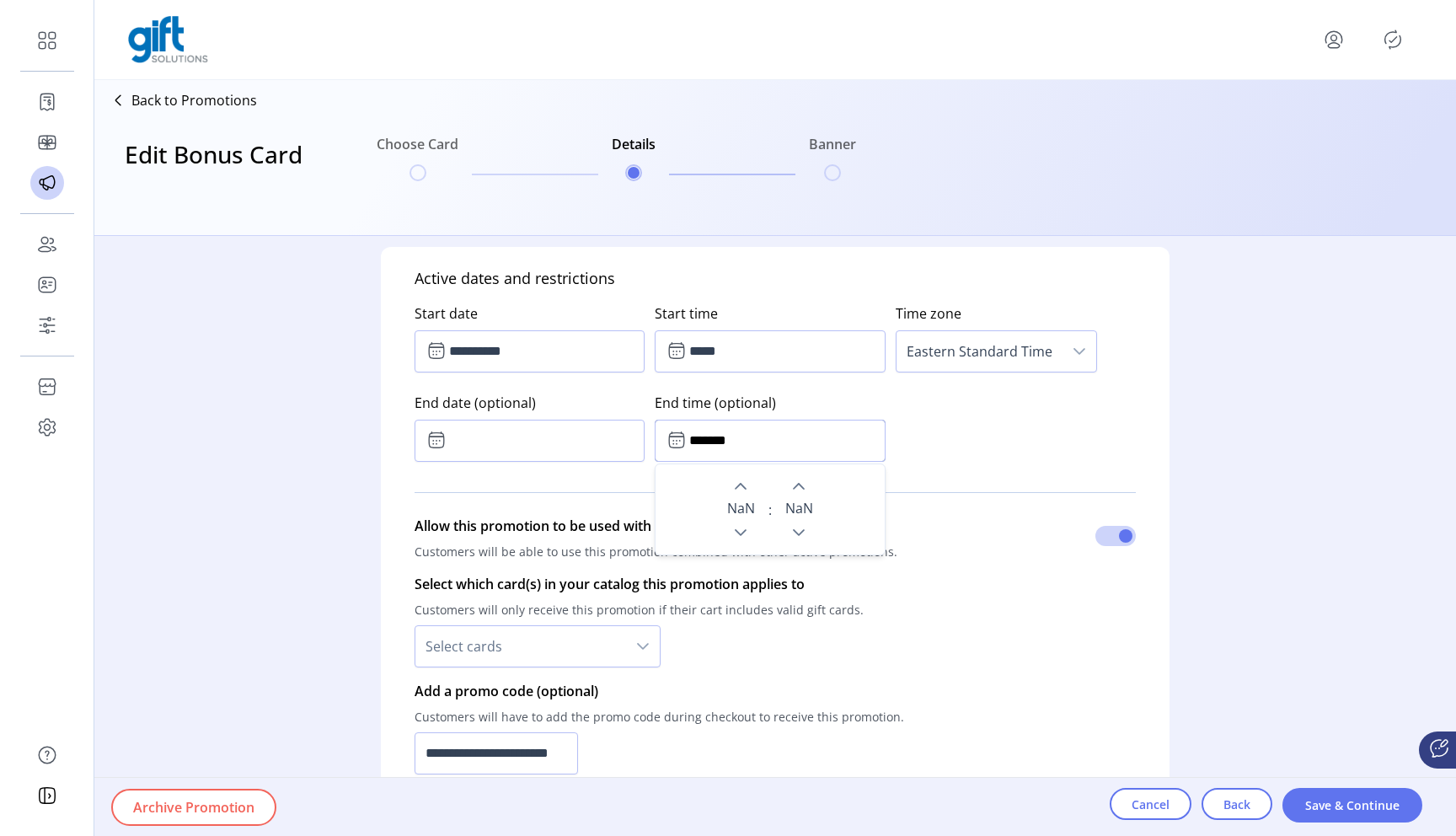
click at [762, 435] on input "*******" at bounding box center [770, 440] width 230 height 42
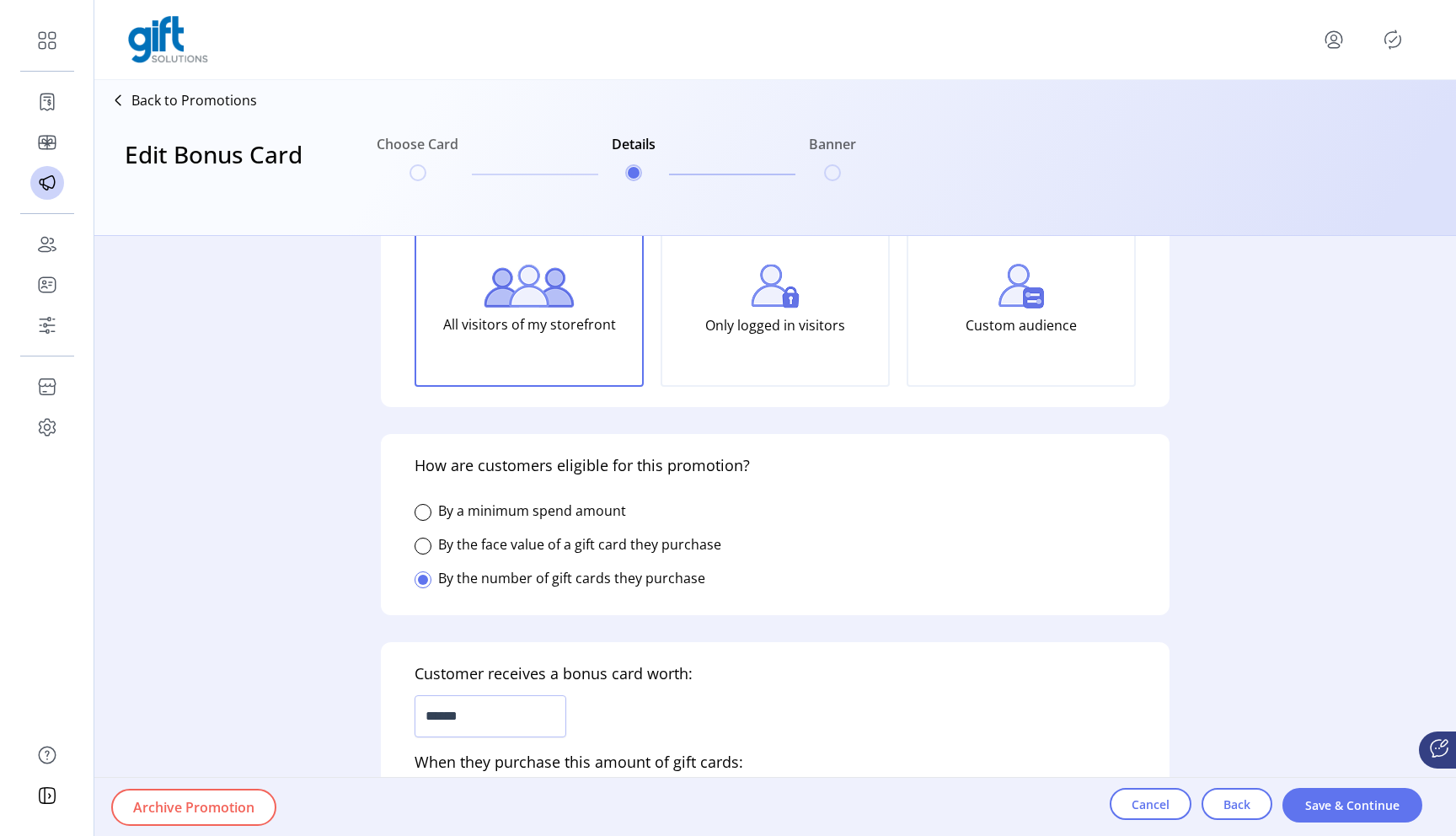
scroll to position [0, 0]
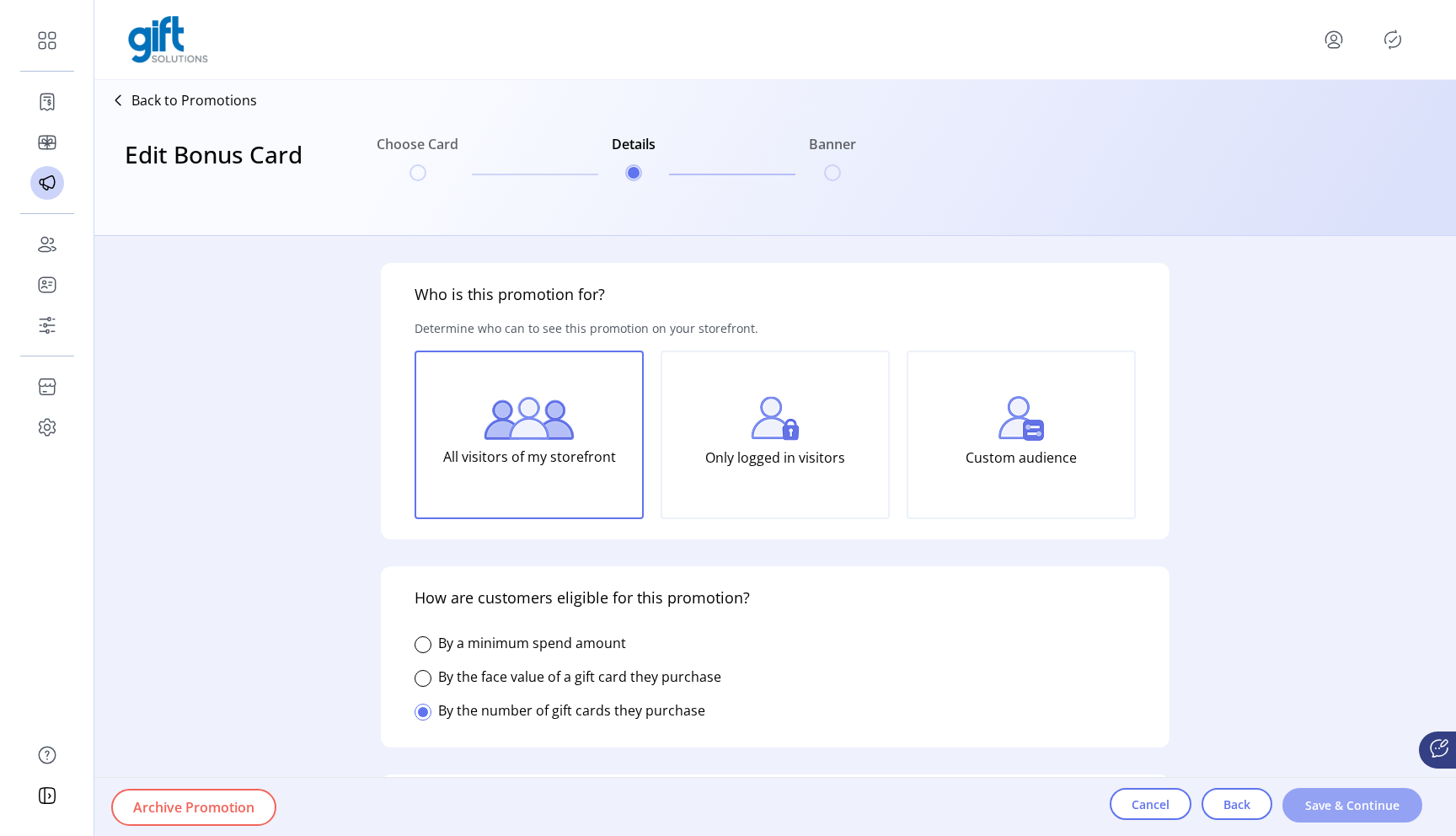
click at [1399, 808] on span "Save & Continue" at bounding box center [1352, 805] width 96 height 18
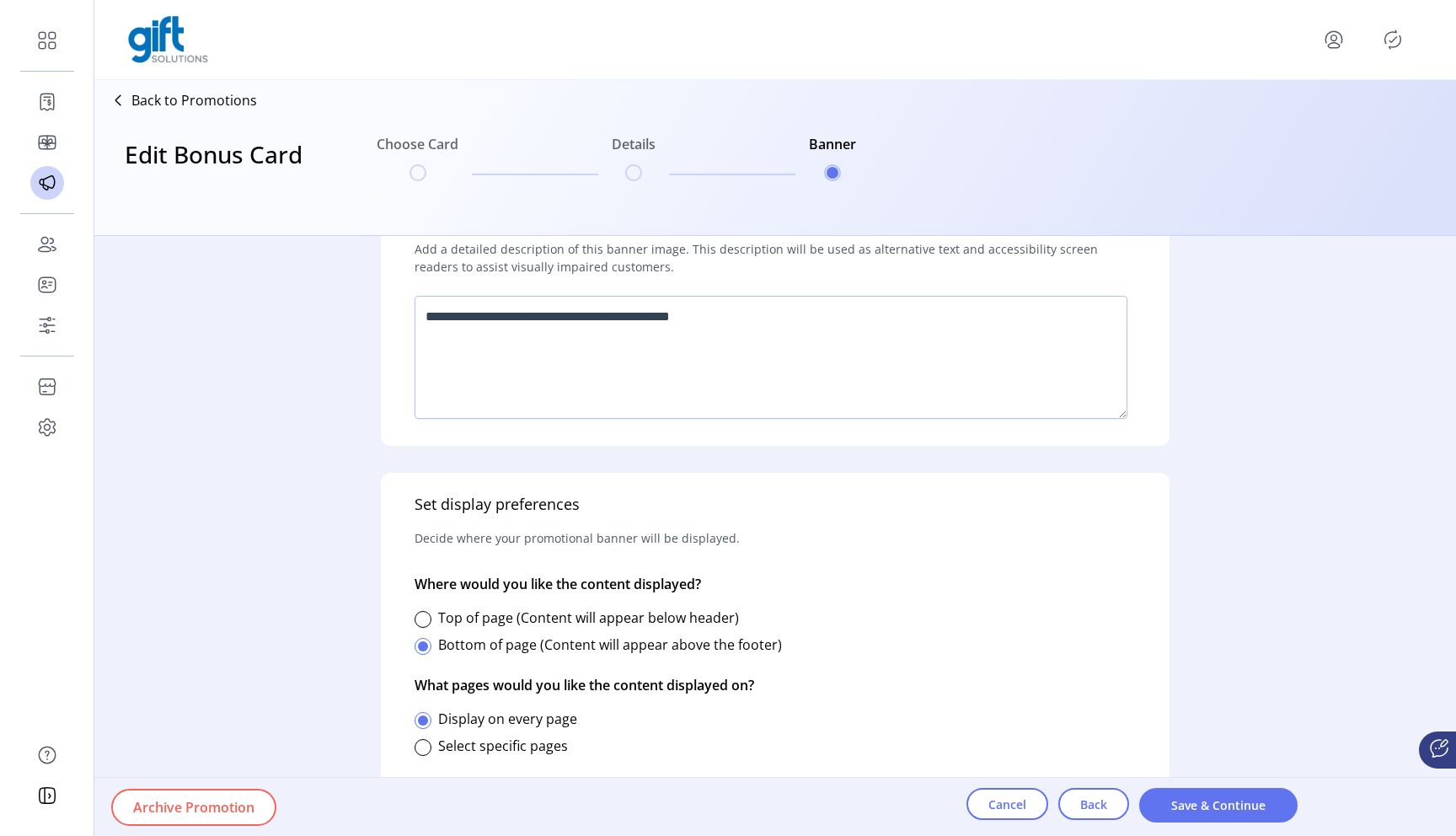
scroll to position [507, 0]
drag, startPoint x: 599, startPoint y: 538, endPoint x: 732, endPoint y: 538, distance: 133.0
click at [732, 538] on div "Set display preferences Decide where your promotional banner will be displayed.…" at bounding box center [775, 649] width 789 height 350
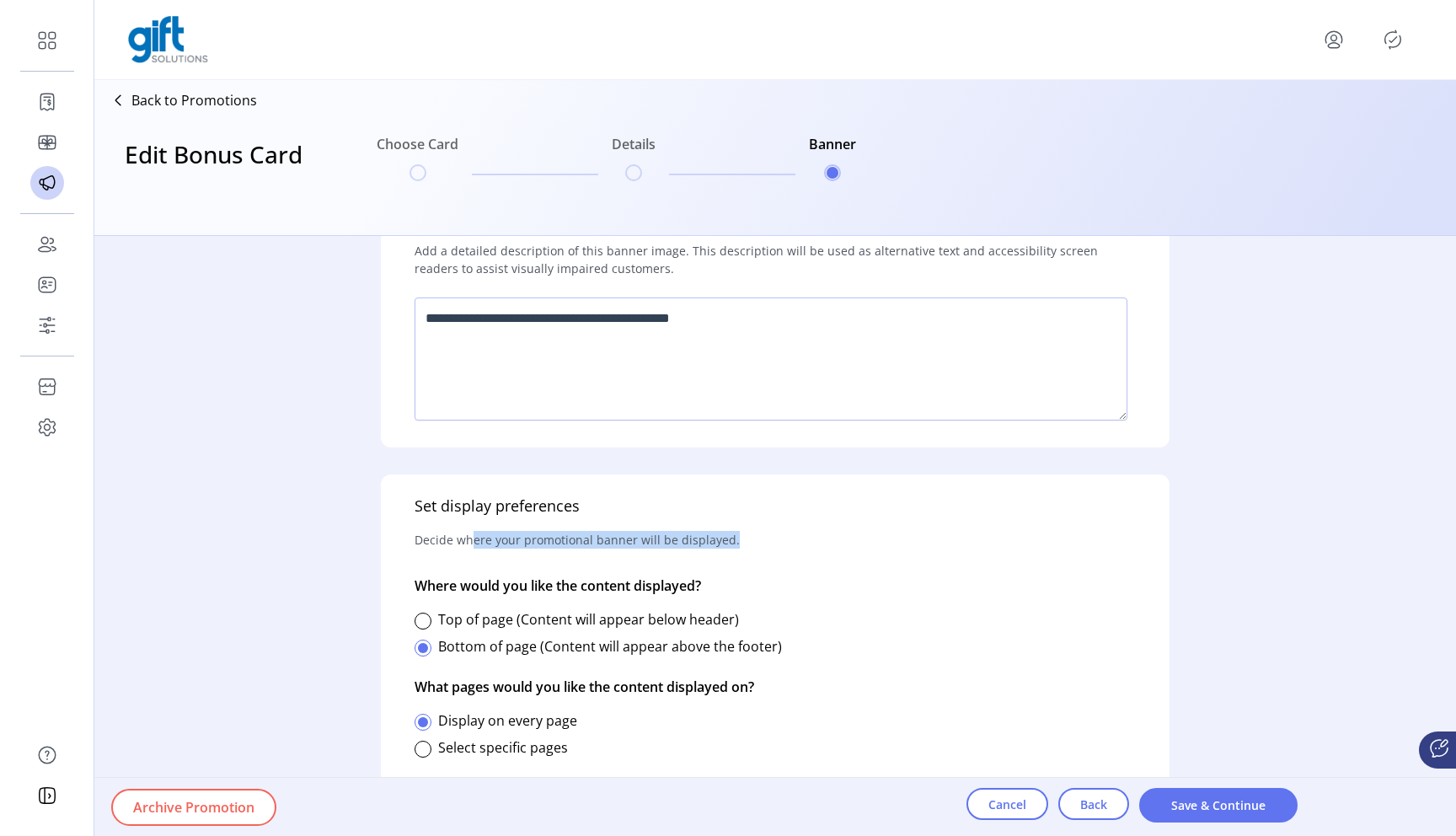
drag, startPoint x: 495, startPoint y: 541, endPoint x: 726, endPoint y: 541, distance: 231.0
click at [727, 541] on p "Decide where your promotional banner will be displayed." at bounding box center [576, 539] width 325 height 45
click at [507, 538] on p "Decide where your promotional banner will be displayed." at bounding box center [576, 539] width 325 height 45
drag, startPoint x: 485, startPoint y: 543, endPoint x: 728, endPoint y: 546, distance: 243.0
click at [728, 546] on p "Decide where your promotional banner will be displayed." at bounding box center [576, 539] width 325 height 45
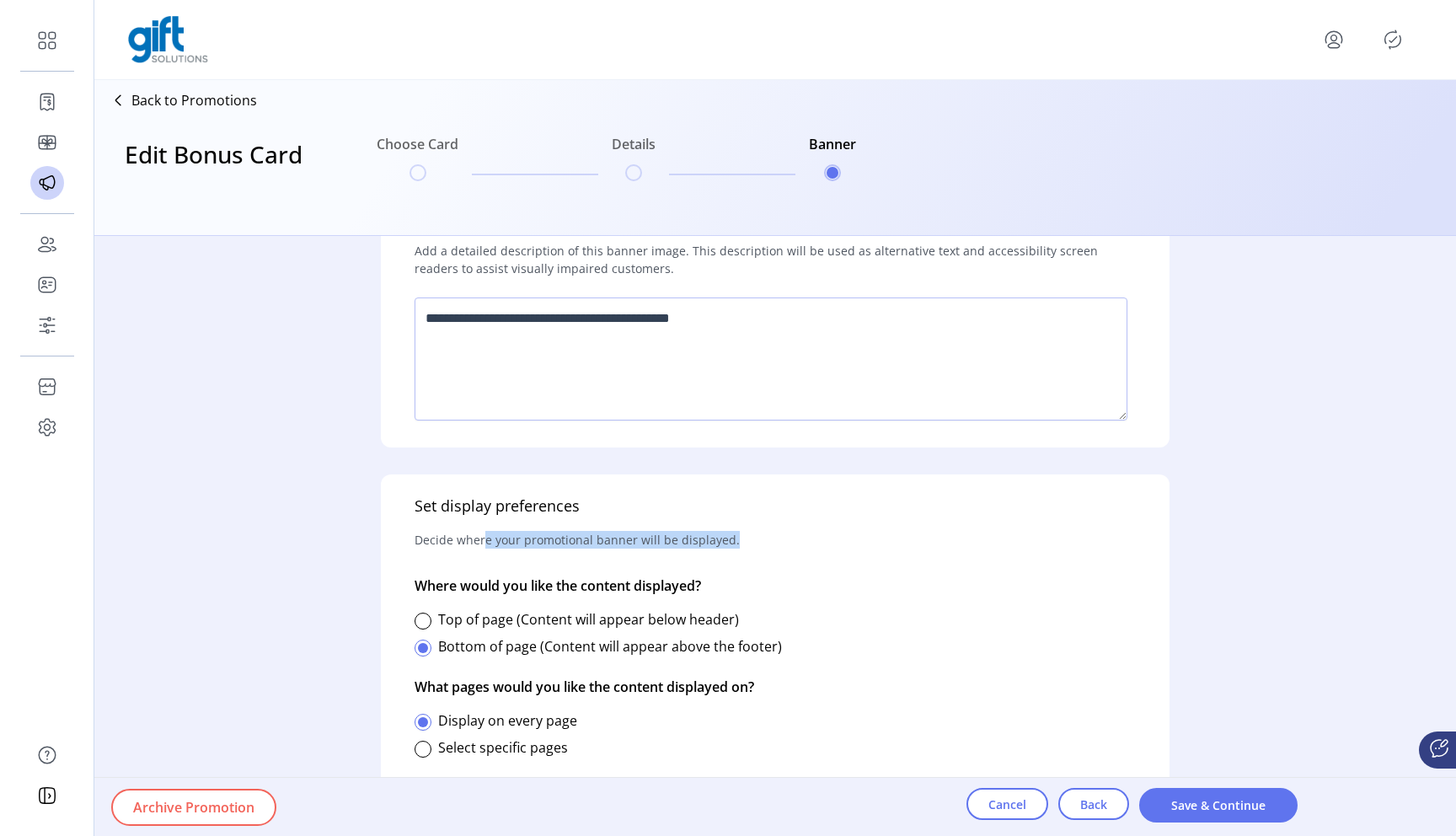
click at [569, 546] on p "Decide where your promotional banner will be displayed." at bounding box center [576, 539] width 325 height 45
drag, startPoint x: 467, startPoint y: 540, endPoint x: 689, endPoint y: 541, distance: 222.0
click at [689, 541] on p "Decide where your promotional banner will be displayed." at bounding box center [576, 539] width 325 height 45
click at [639, 541] on p "Decide where your promotional banner will be displayed." at bounding box center [576, 539] width 325 height 45
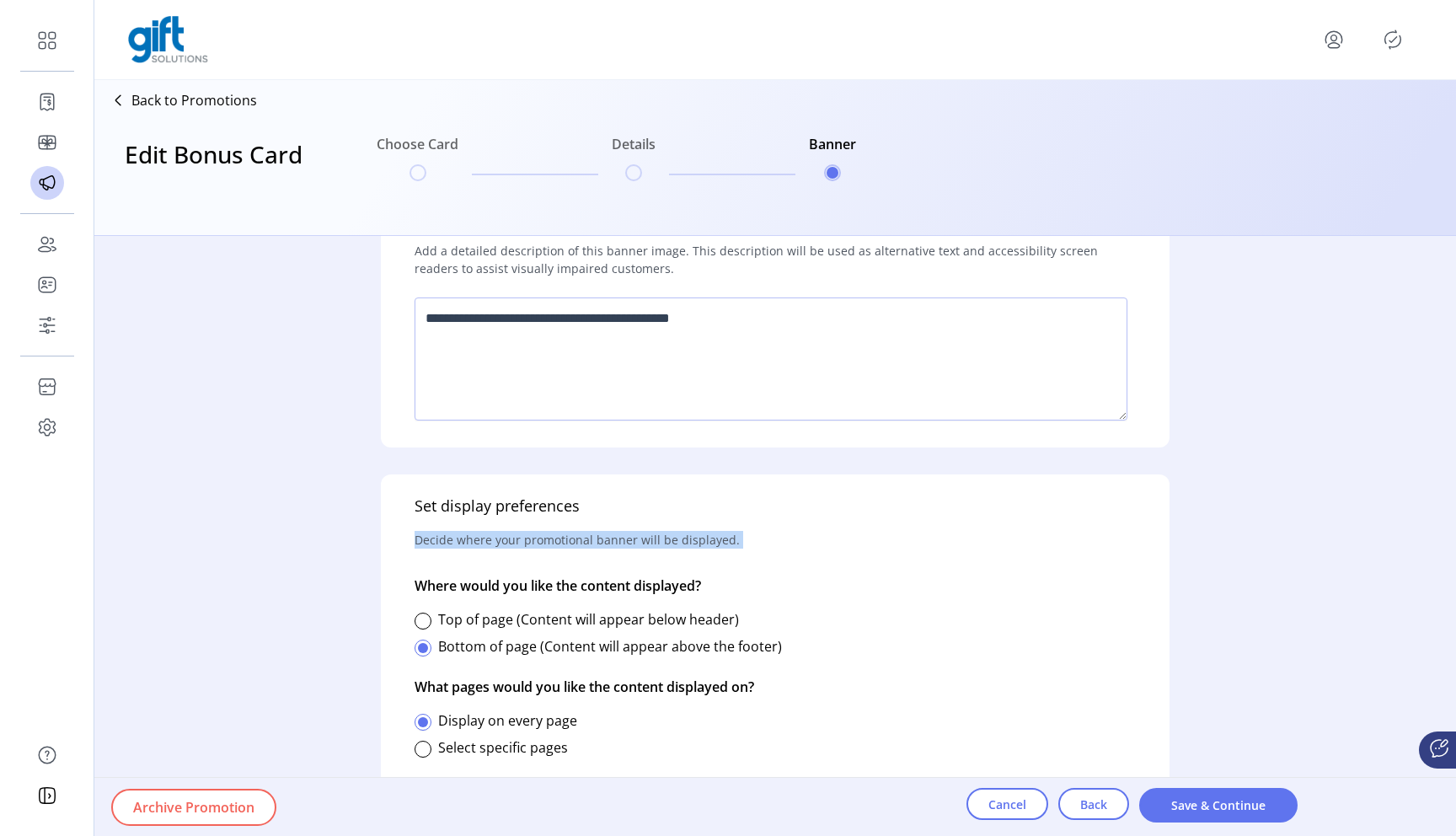
click at [639, 541] on p "Decide where your promotional banner will be displayed." at bounding box center [576, 539] width 325 height 45
click at [504, 547] on p "Decide where your promotional banner will be displayed." at bounding box center [576, 539] width 325 height 45
click at [507, 531] on p "Decide where your promotional banner will be displayed." at bounding box center [576, 539] width 325 height 45
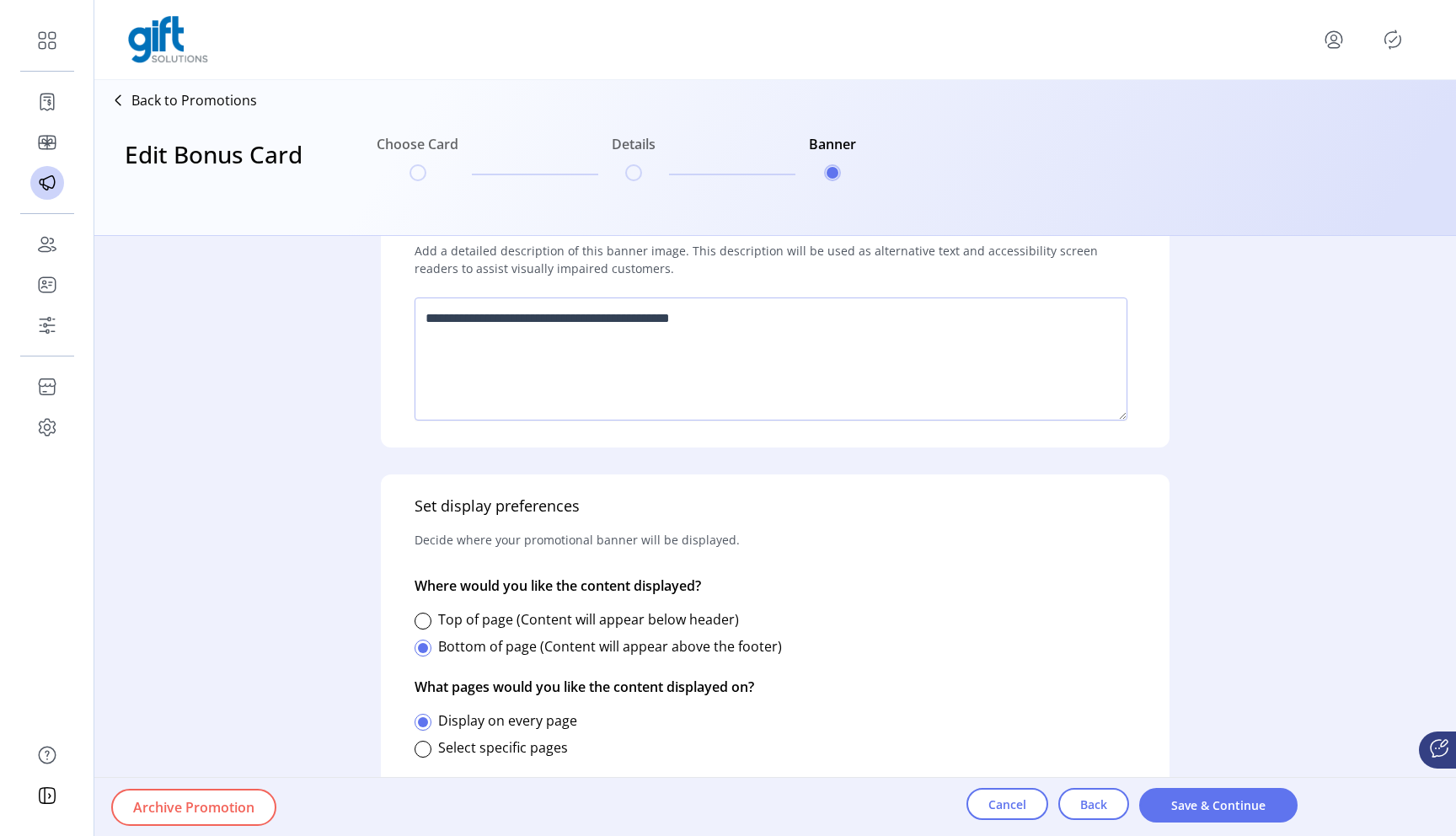
click at [576, 533] on p "Decide where your promotional banner will be displayed." at bounding box center [576, 539] width 325 height 45
click at [608, 533] on p "Decide where your promotional banner will be displayed." at bounding box center [576, 539] width 325 height 45
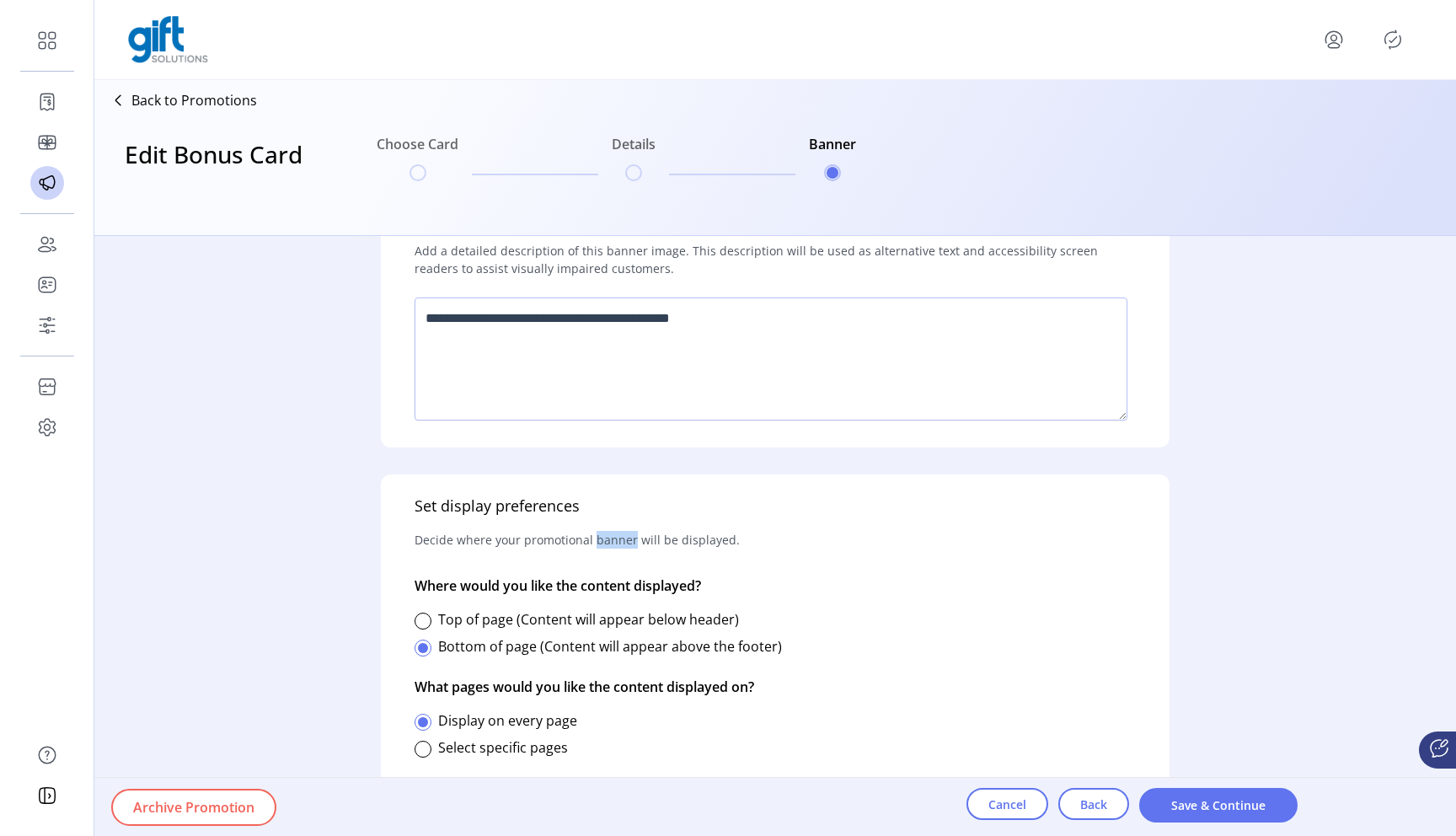
click at [608, 532] on p "Decide where your promotional banner will be displayed." at bounding box center [576, 539] width 325 height 45
click at [622, 539] on p "Decide where your promotional banner will be displayed." at bounding box center [576, 539] width 325 height 45
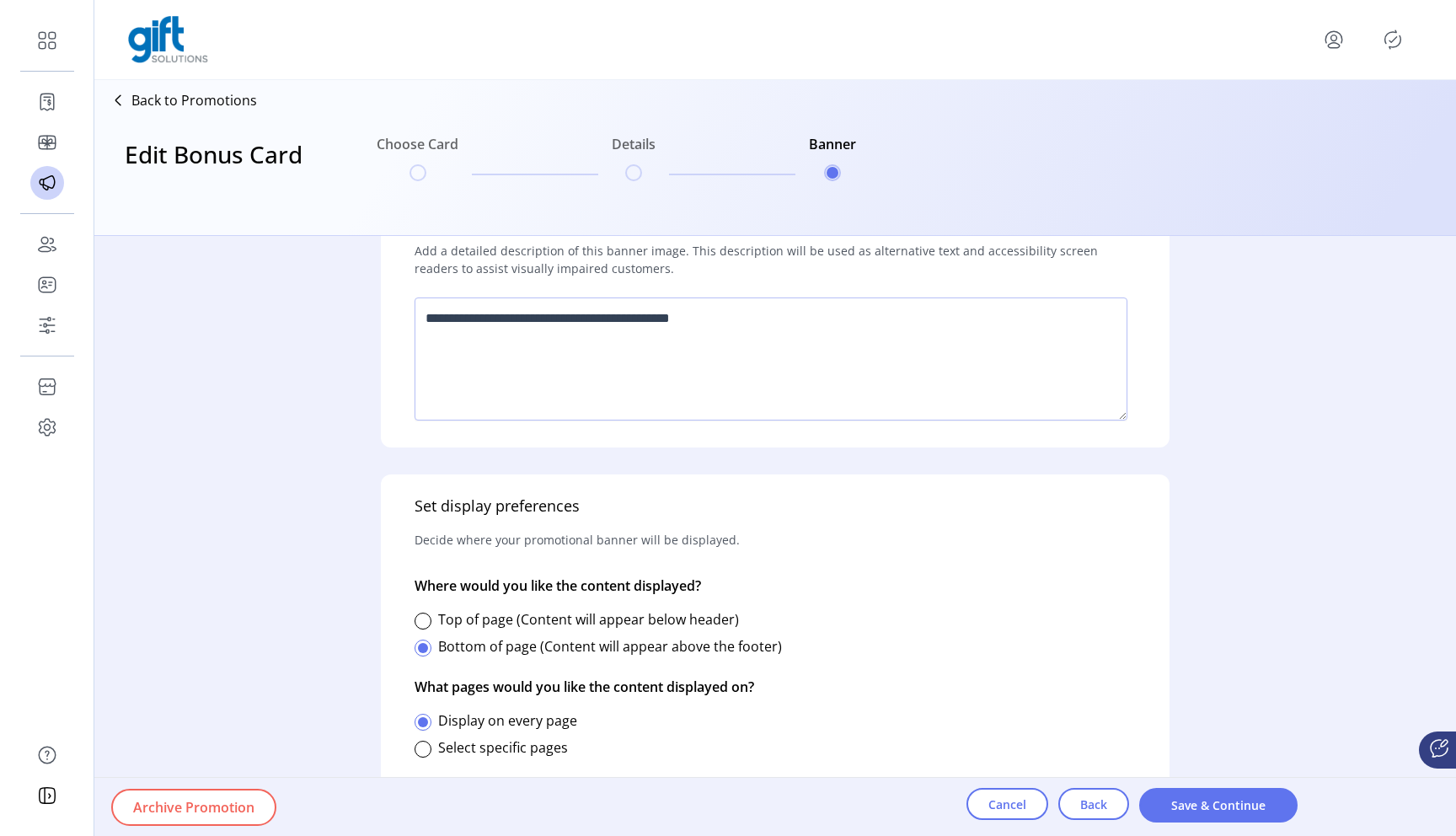
click at [642, 540] on p "Decide where your promotional banner will be displayed." at bounding box center [576, 539] width 325 height 45
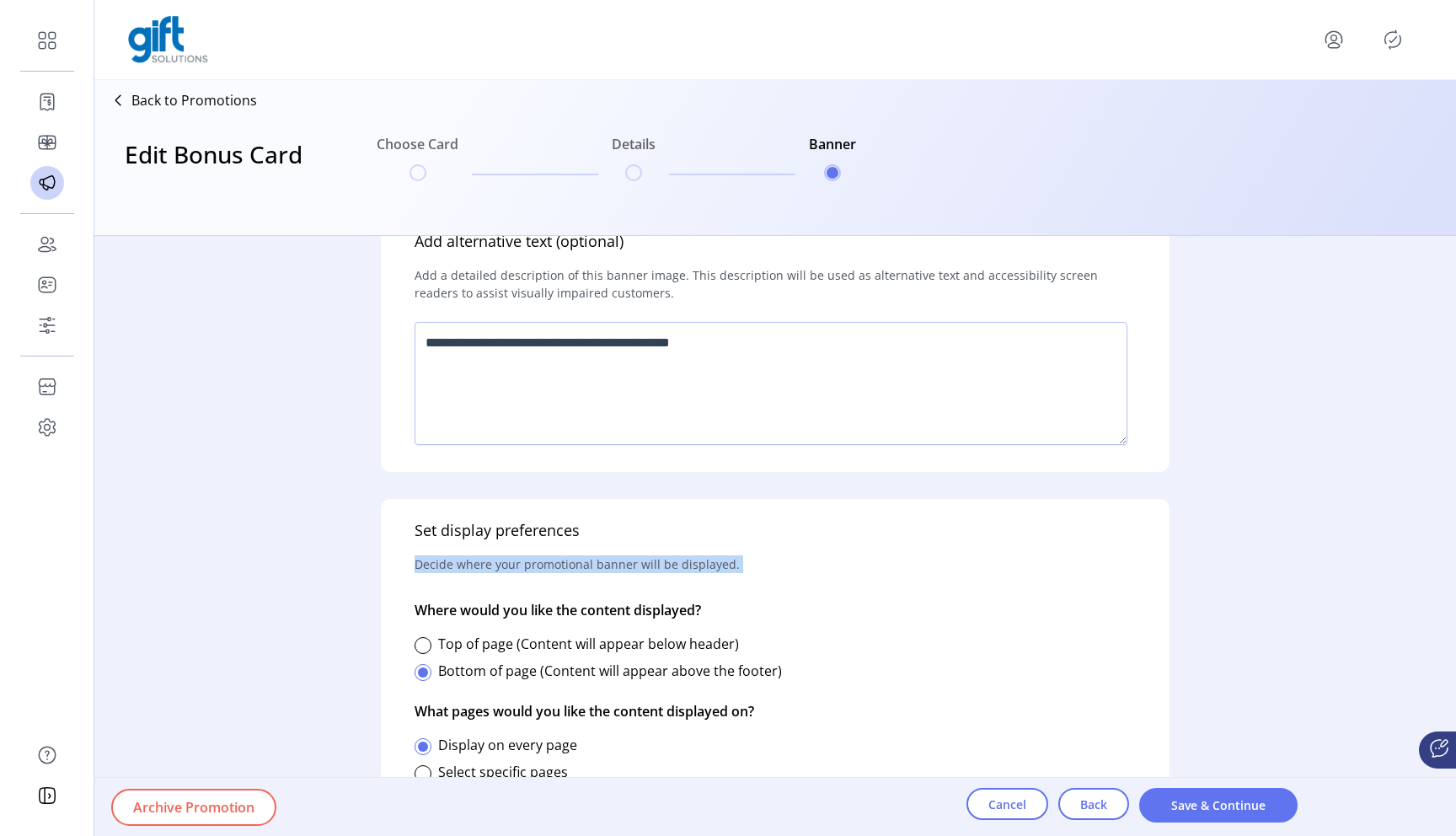
scroll to position [523, 0]
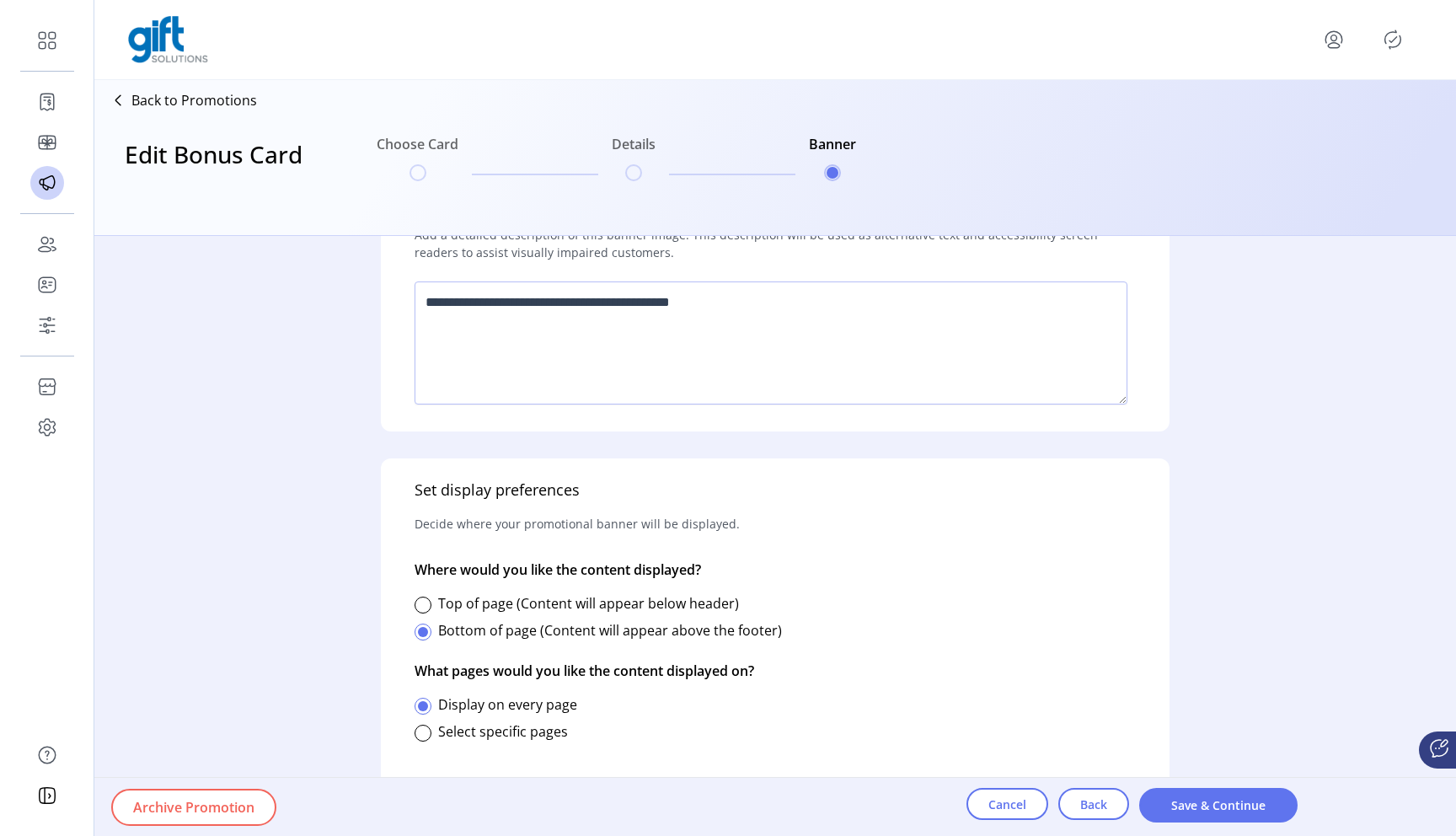
click at [591, 509] on p "Decide where your promotional banner will be displayed." at bounding box center [576, 523] width 325 height 45
click at [554, 526] on p "Decide where your promotional banner will be displayed." at bounding box center [576, 523] width 325 height 45
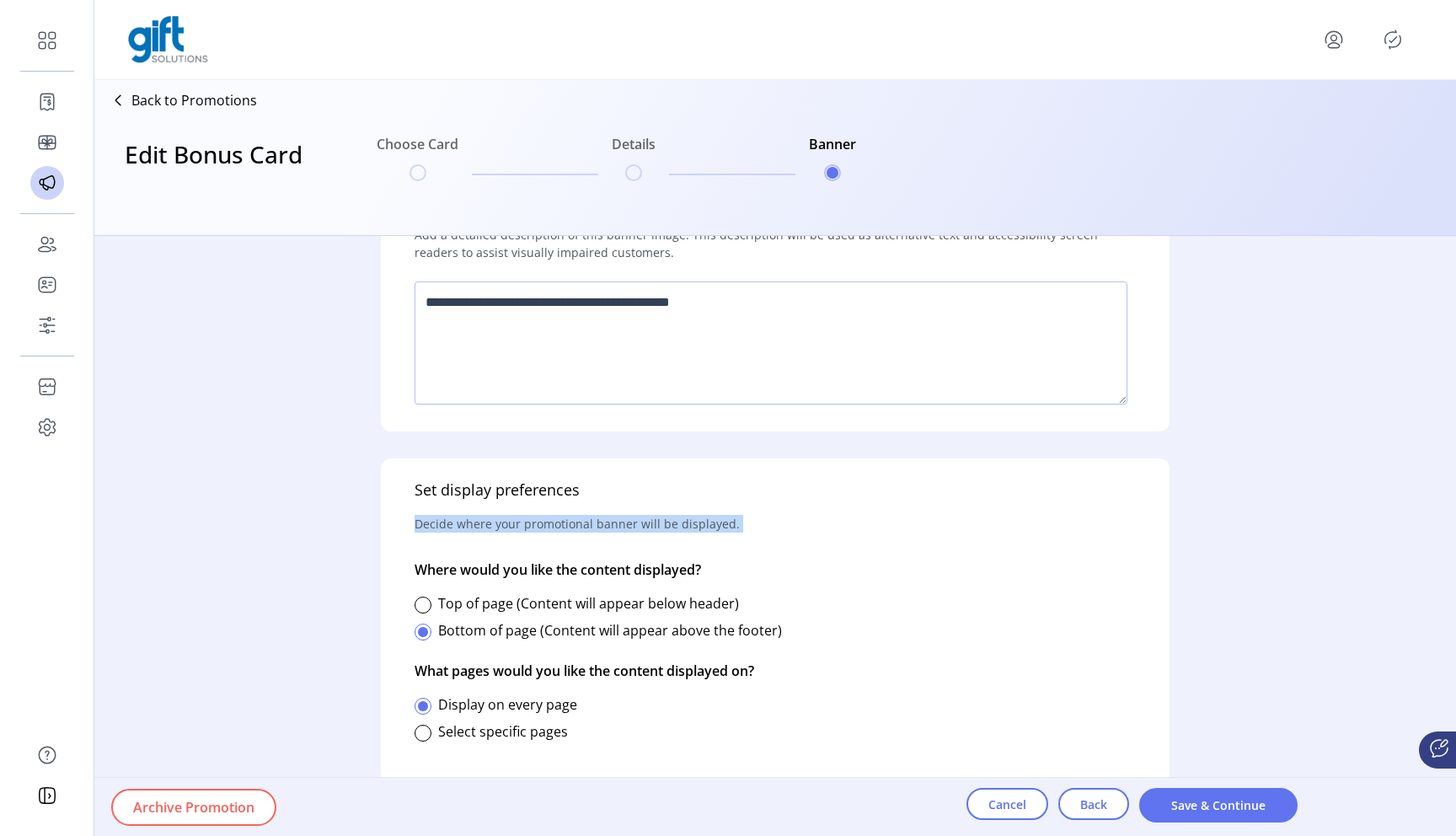
click at [554, 526] on p "Decide where your promotional banner will be displayed." at bounding box center [576, 523] width 325 height 45
drag, startPoint x: 548, startPoint y: 524, endPoint x: 691, endPoint y: 525, distance: 143.0
click at [691, 525] on p "Decide where your promotional banner will be displayed." at bounding box center [576, 523] width 325 height 45
click at [420, 604] on div at bounding box center [422, 605] width 17 height 17
click at [489, 534] on p "Decide where your promotional banner will be displayed." at bounding box center [576, 523] width 325 height 45
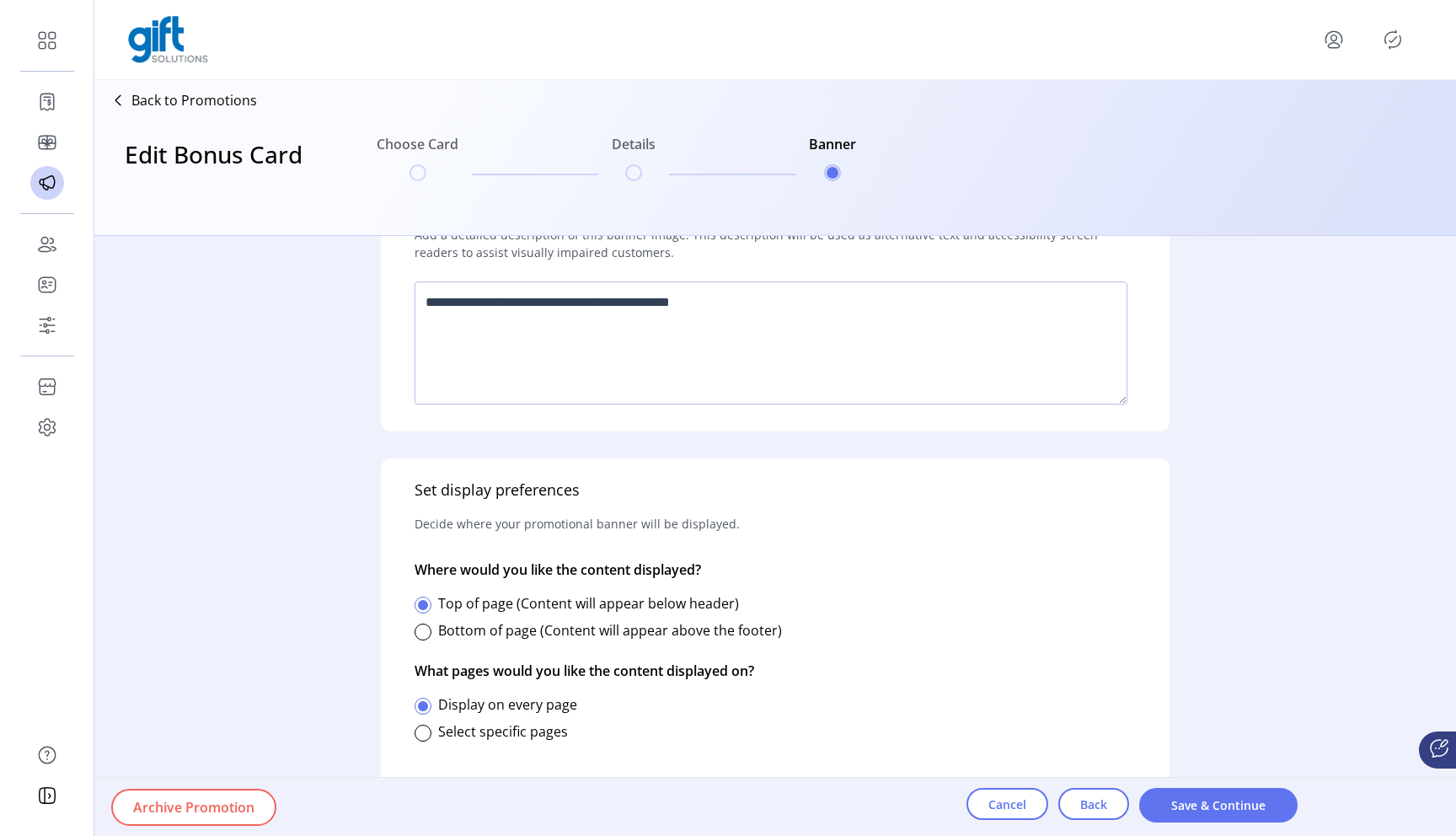
click at [494, 526] on p "Decide where your promotional banner will be displayed." at bounding box center [576, 523] width 325 height 45
click at [507, 527] on p "Decide where your promotional banner will be displayed." at bounding box center [576, 523] width 325 height 45
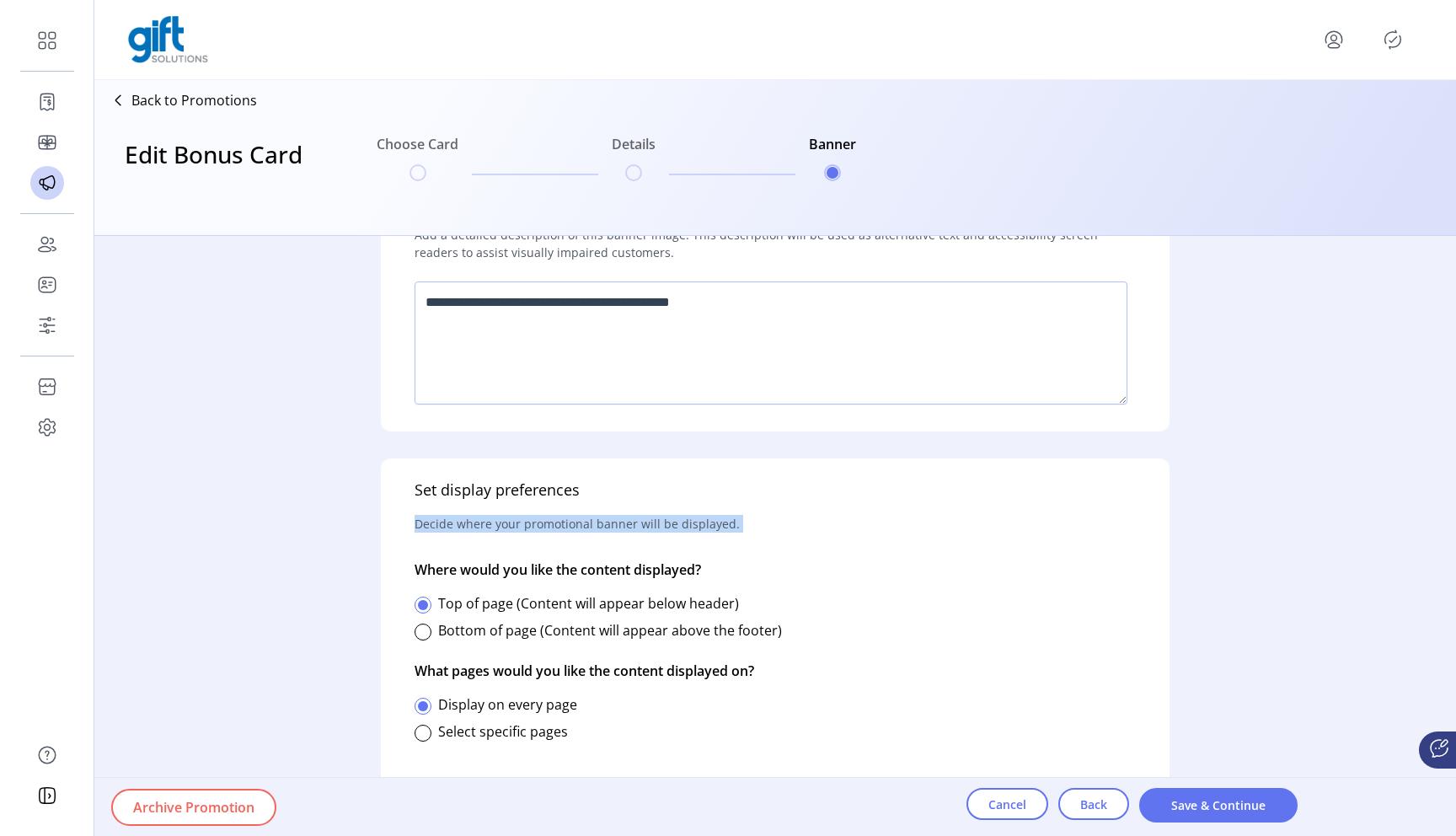
click at [507, 527] on p "Decide where your promotional banner will be displayed." at bounding box center [576, 523] width 325 height 45
click at [519, 525] on p "Decide where your promotional banner will be displayed." at bounding box center [576, 523] width 325 height 45
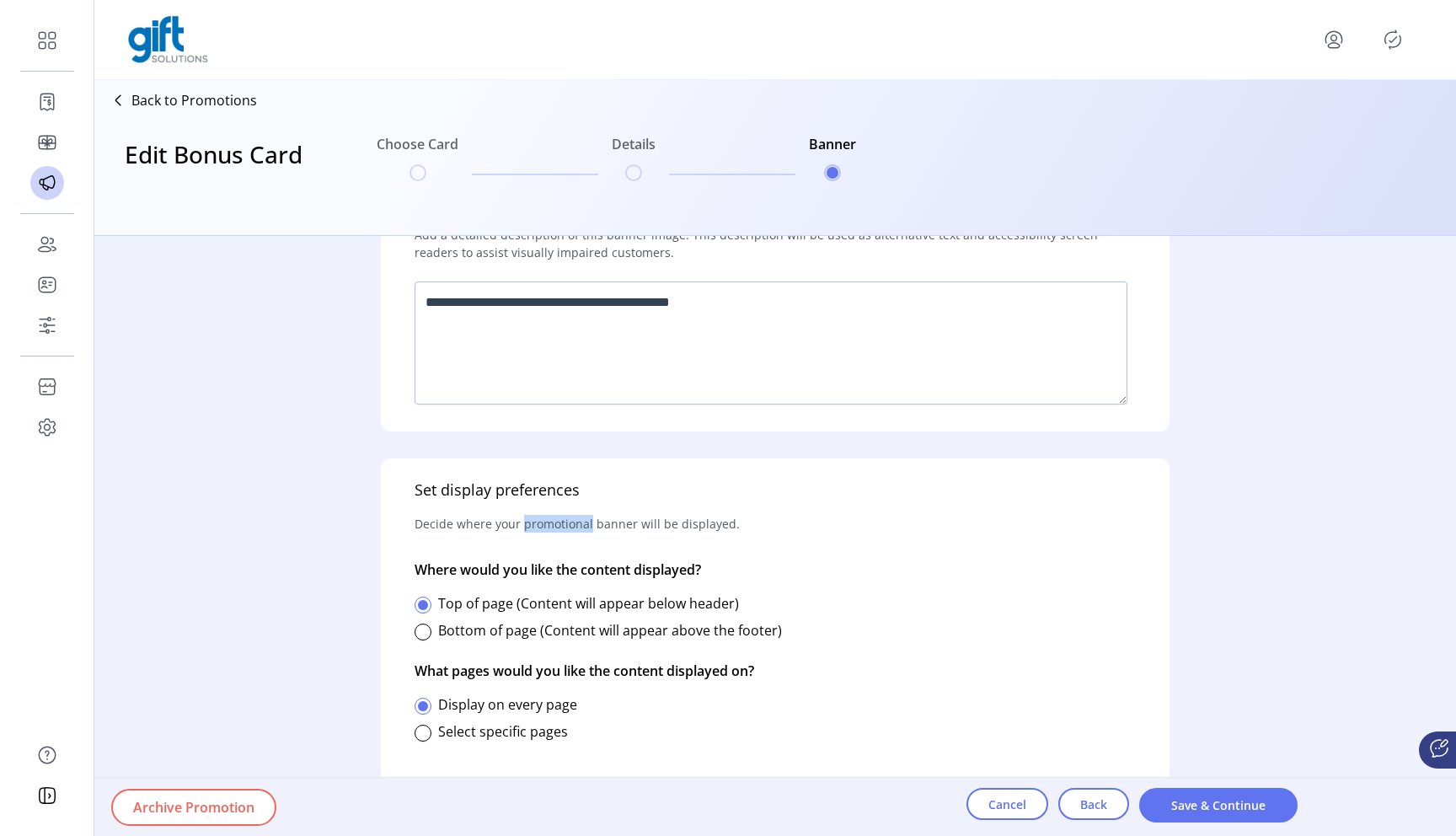
click at [519, 525] on p "Decide where your promotional banner will be displayed." at bounding box center [576, 523] width 325 height 45
click at [485, 629] on label "Bottom of page (Content will appear above the footer)" at bounding box center [610, 629] width 344 height 19
click at [549, 729] on label "Select specific pages" at bounding box center [503, 731] width 130 height 19
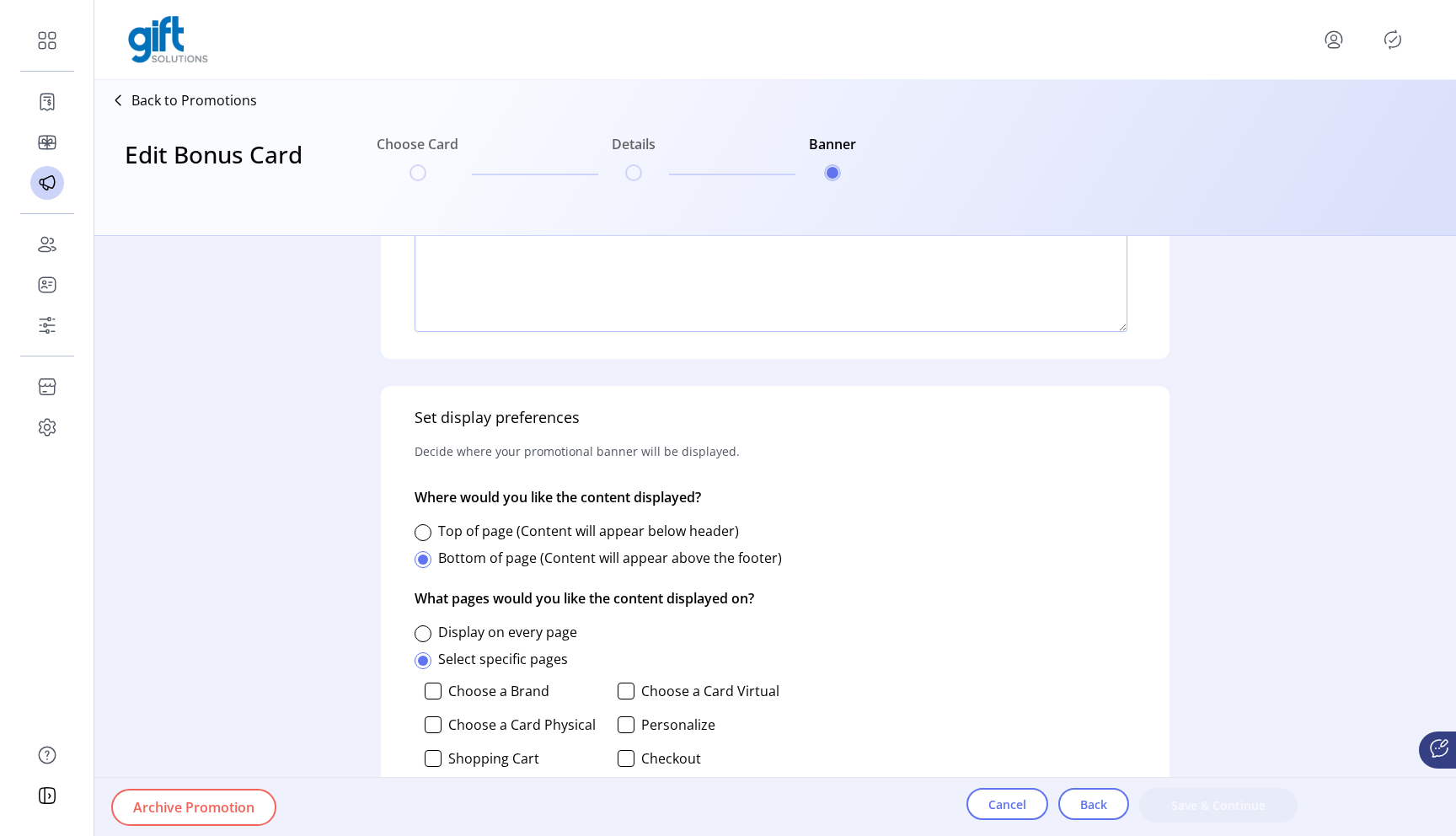
scroll to position [592, 0]
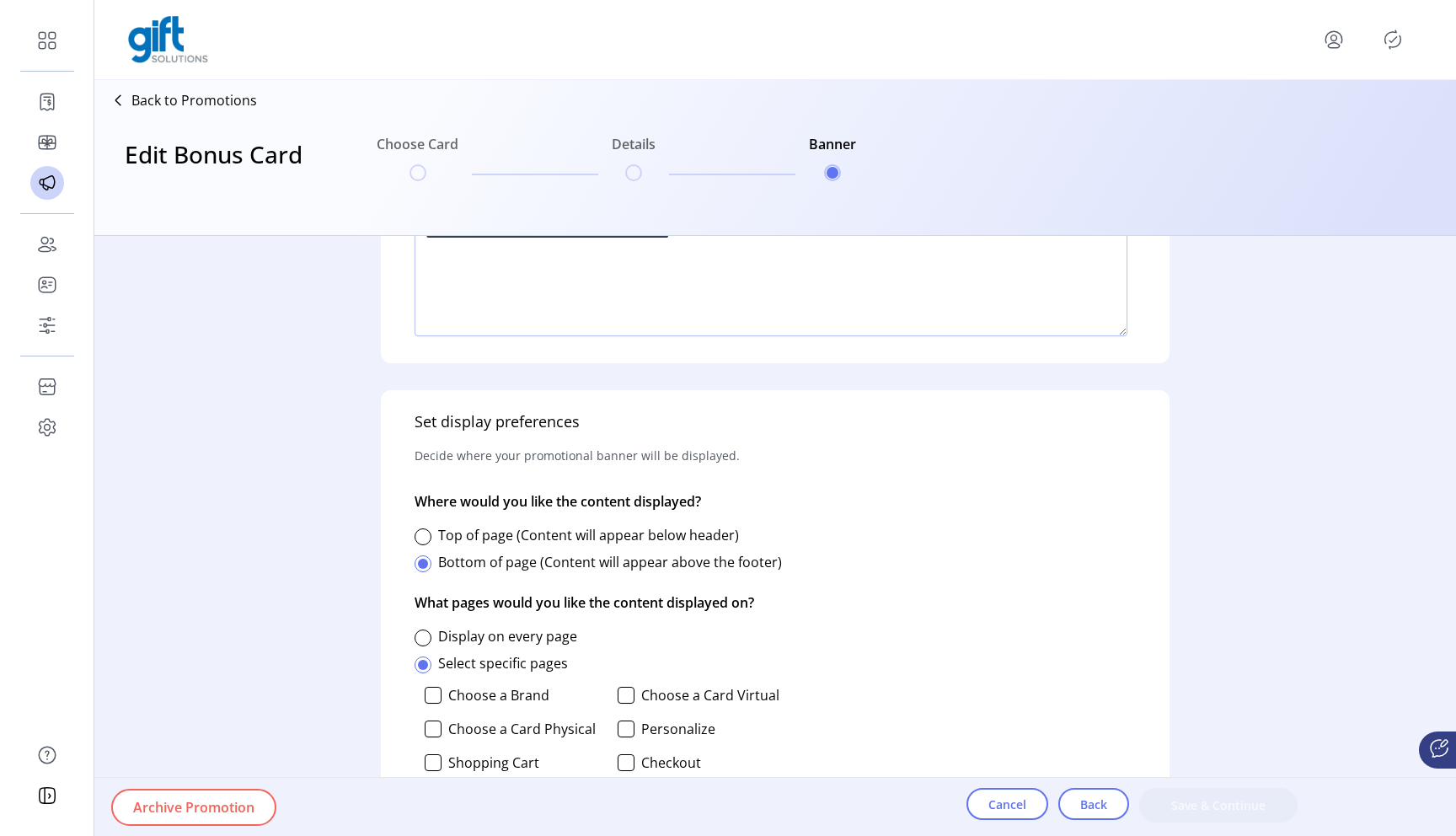
click at [537, 541] on label "Top of page (Content will appear below header)" at bounding box center [588, 534] width 301 height 19
click at [494, 637] on label "Display on every page" at bounding box center [508, 635] width 139 height 19
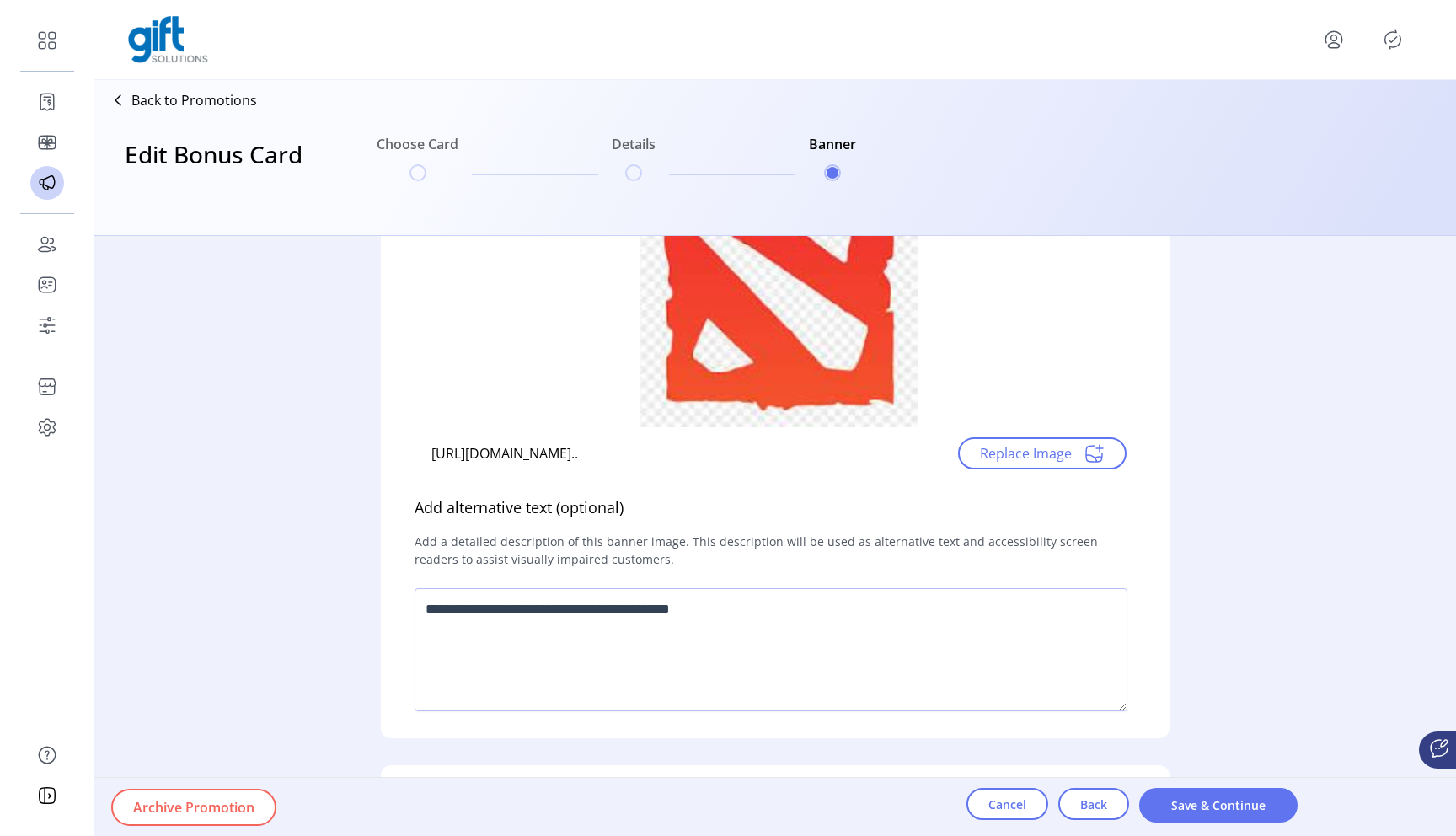
scroll to position [523, 0]
